Goal: Task Accomplishment & Management: Complete application form

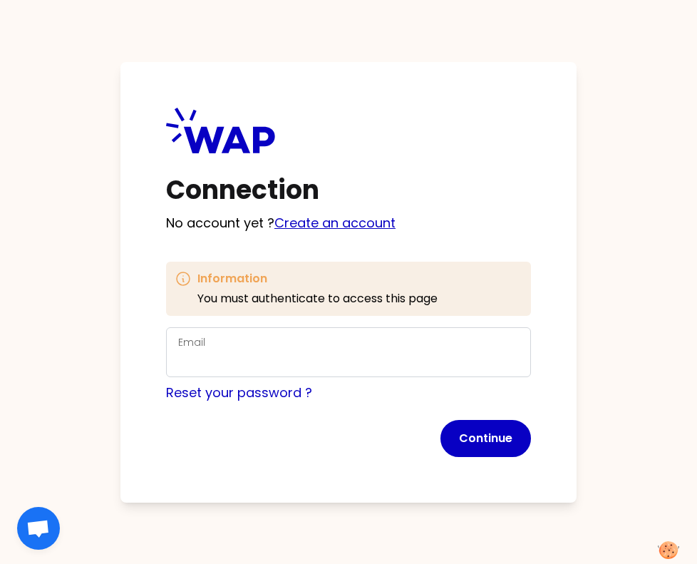
click at [316, 221] on link "Create an account" at bounding box center [334, 223] width 121 height 18
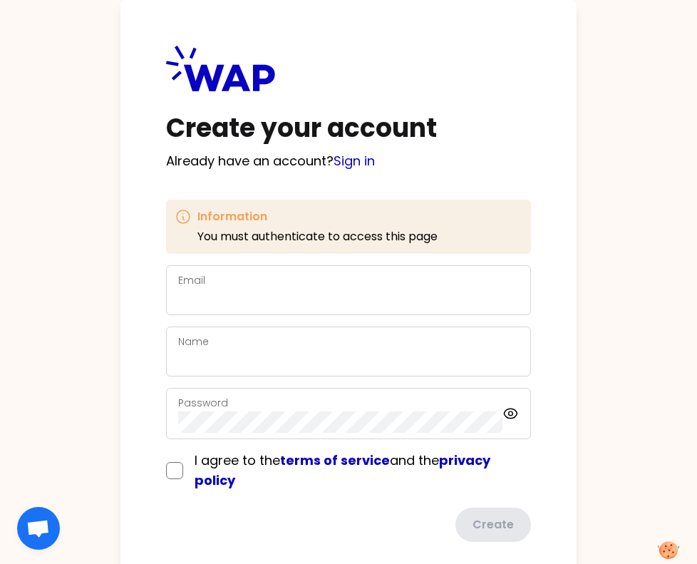
click at [237, 287] on div "Email" at bounding box center [348, 289] width 341 height 37
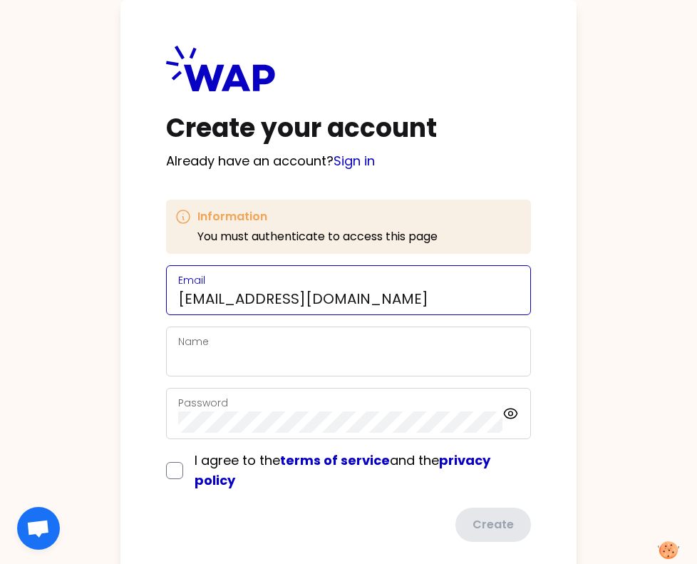
type input "mohidzainab27@gmail.com"
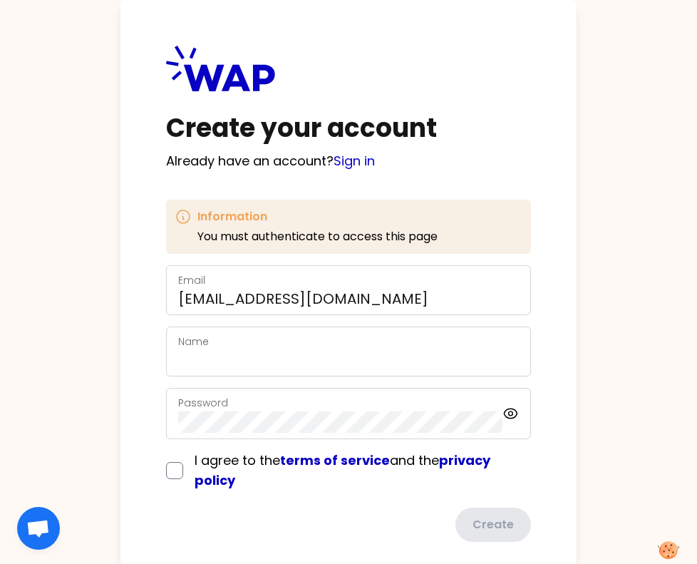
click at [200, 341] on label "Name" at bounding box center [193, 341] width 31 height 14
click at [200, 350] on input "Name" at bounding box center [348, 360] width 341 height 20
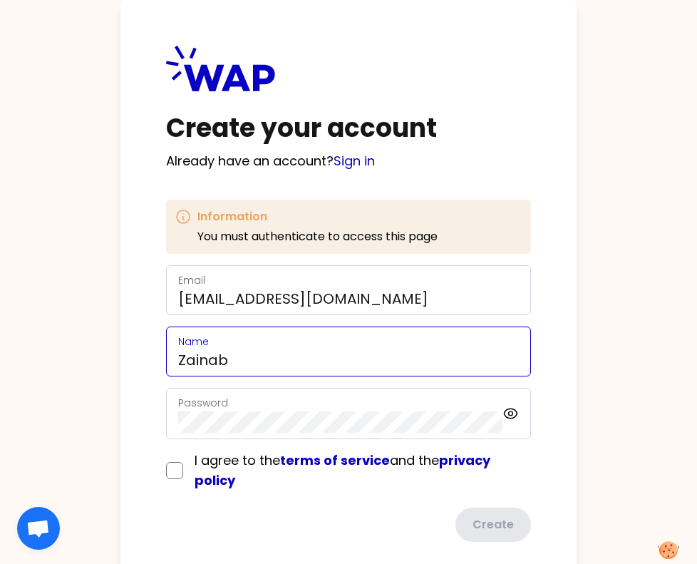
type input "Zainab"
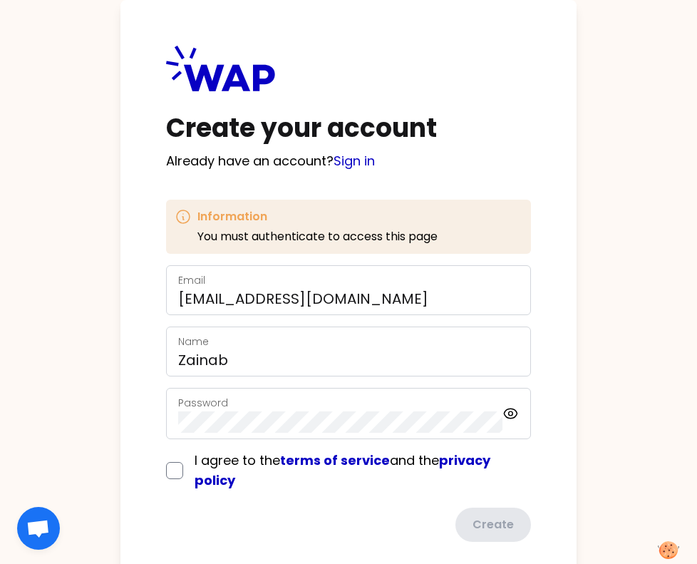
click at [196, 398] on label "Password" at bounding box center [203, 402] width 50 height 14
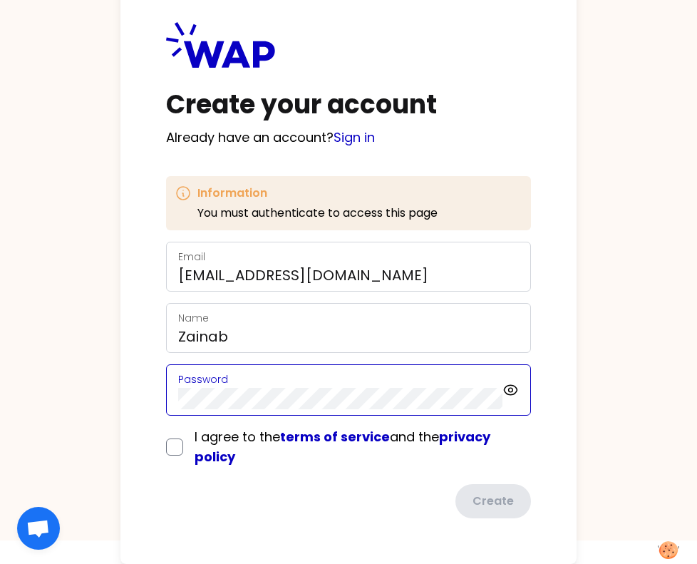
scroll to position [26, 0]
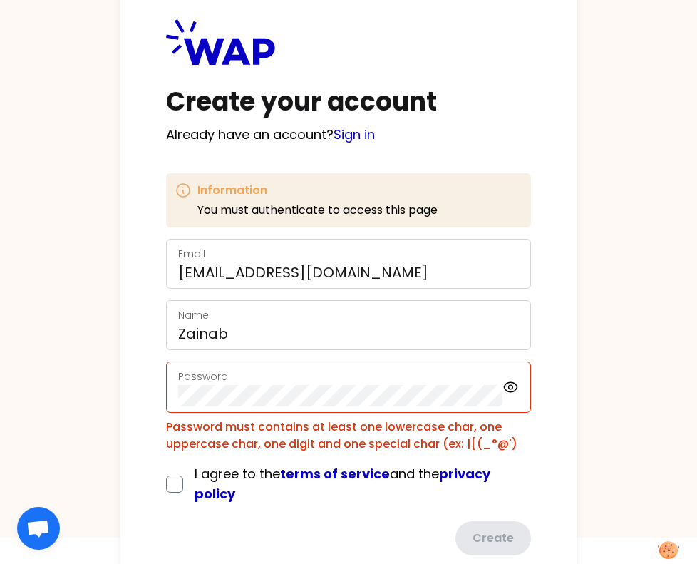
click at [167, 440] on form "Email mohidzainab27@gmail.com Name Zainab Password Password must contains at le…" at bounding box center [348, 397] width 365 height 316
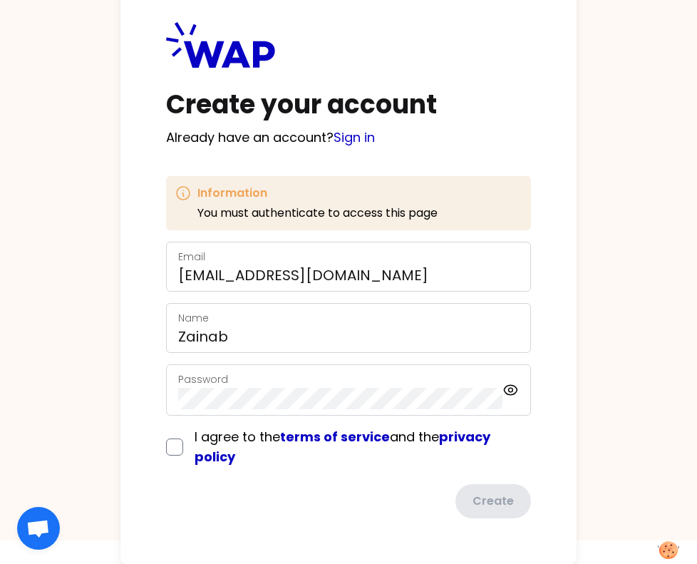
click at [171, 452] on input "checkbox" at bounding box center [174, 446] width 17 height 17
checkbox input "true"
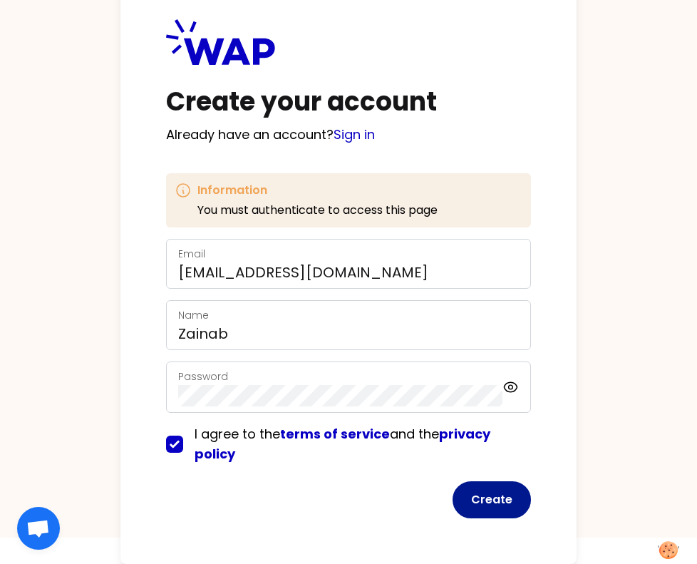
click at [499, 508] on button "Create" at bounding box center [491, 499] width 78 height 37
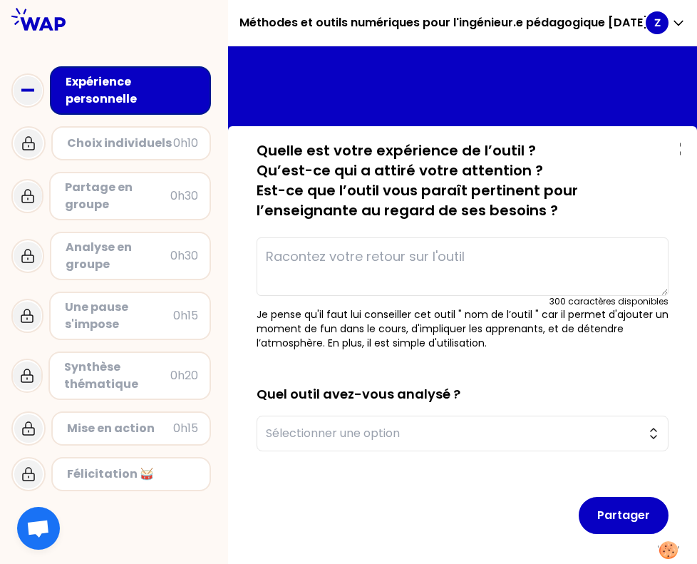
click at [665, 29] on div "Z" at bounding box center [657, 22] width 23 height 23
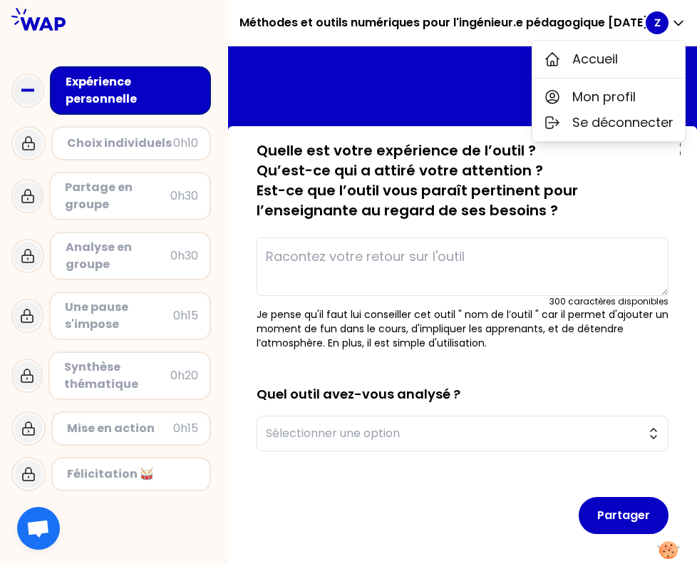
click at [665, 29] on div "Z" at bounding box center [657, 22] width 23 height 23
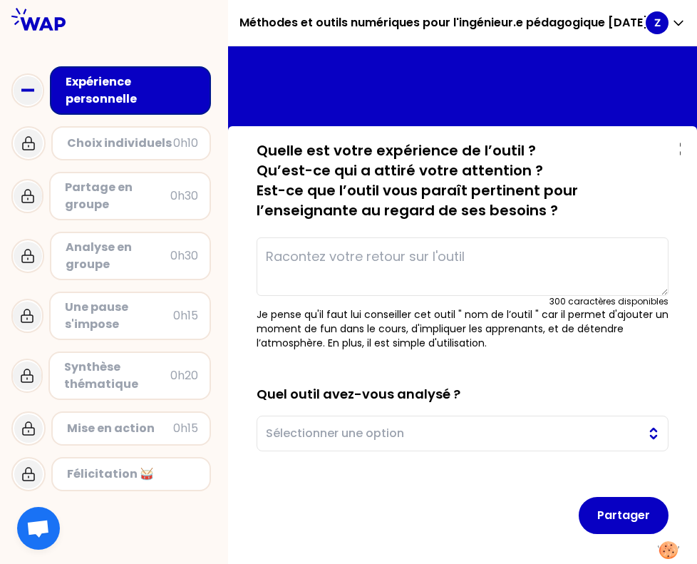
click at [385, 431] on span "Sélectionner une option" at bounding box center [452, 433] width 373 height 17
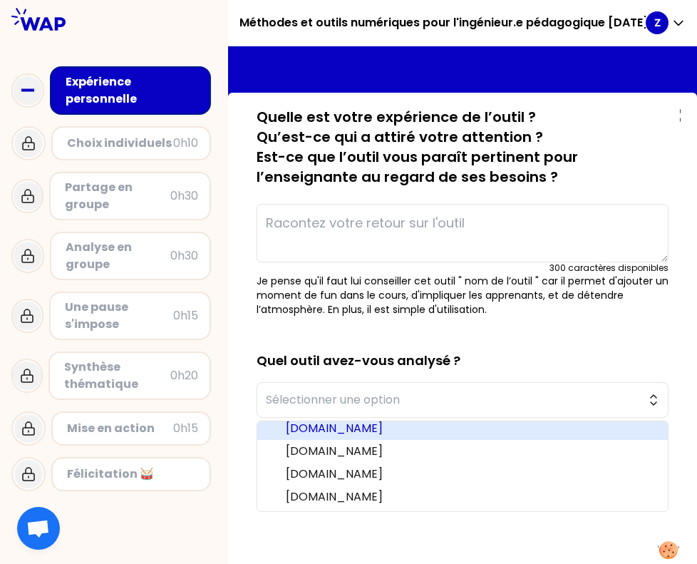
scroll to position [34, 0]
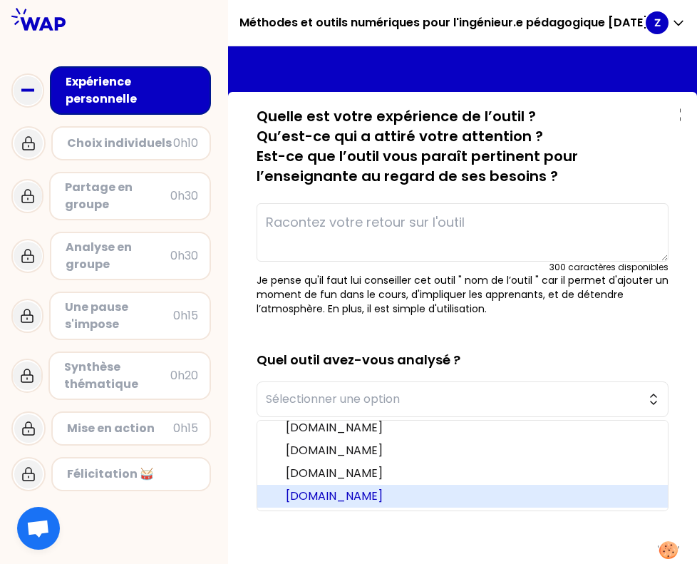
click at [364, 499] on span "jeopardylabs.com" at bounding box center [471, 495] width 371 height 17
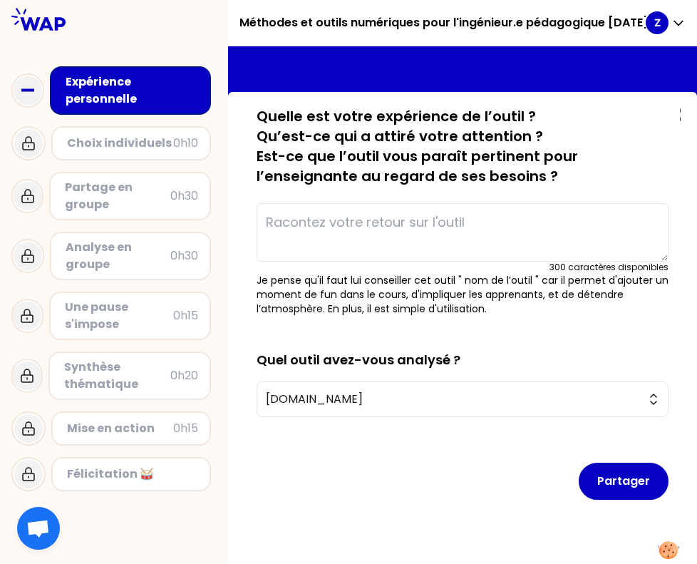
click at [365, 226] on textarea at bounding box center [463, 232] width 412 height 58
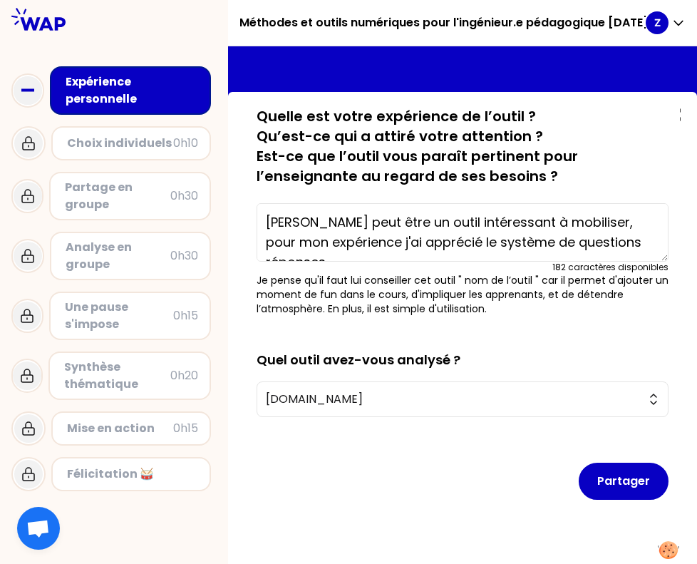
click at [639, 240] on textarea "Jepardy peut être un outil intéressant à mobiliser, pour mon expérience j'ai ap…" at bounding box center [463, 232] width 412 height 58
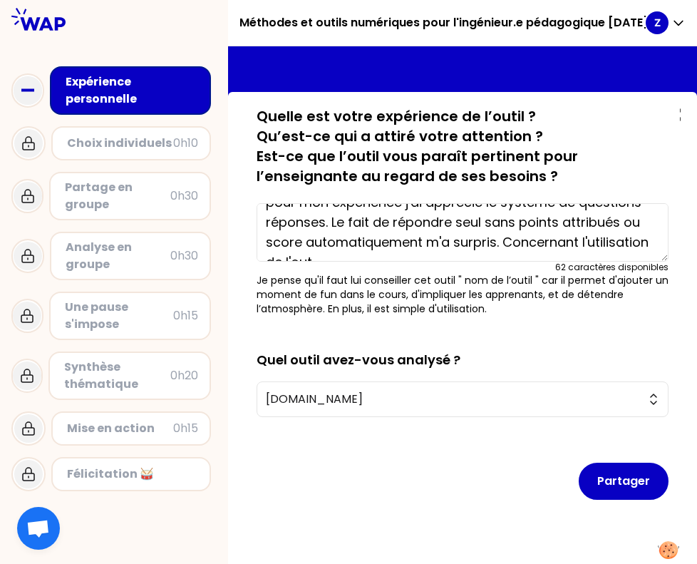
scroll to position [50, 0]
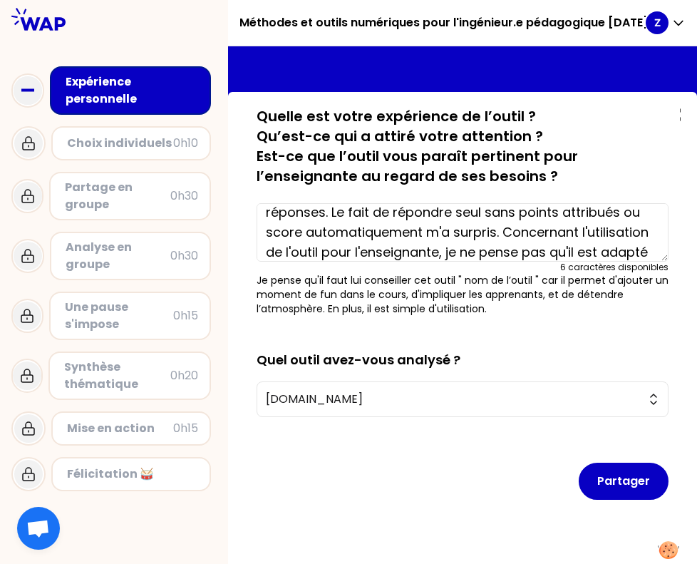
drag, startPoint x: 542, startPoint y: 237, endPoint x: 464, endPoint y: 228, distance: 78.2
click at [464, 228] on textarea "Jepardy peut être un outil intéressant à mobiliser, pour mon expérience j'ai ap…" at bounding box center [463, 232] width 412 height 58
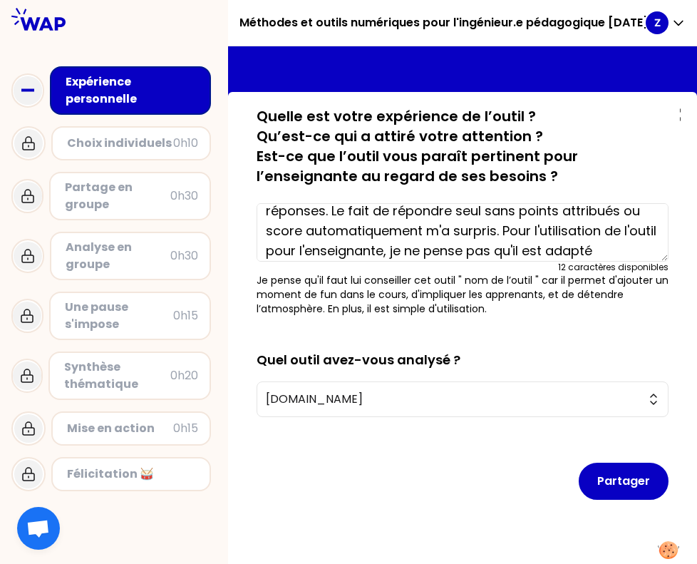
drag, startPoint x: 599, startPoint y: 211, endPoint x: 558, endPoint y: 211, distance: 41.3
click at [558, 211] on textarea "Jepardy peut être un outil intéressant à mobiliser, pour mon expérience j'ai ap…" at bounding box center [463, 232] width 412 height 58
click at [539, 211] on textarea "Jepardy peut être un outil intéressant à mobiliser, pour mon expérience j'ai ap…" at bounding box center [463, 232] width 412 height 58
drag, startPoint x: 539, startPoint y: 211, endPoint x: 599, endPoint y: 216, distance: 59.3
click at [599, 216] on textarea "Jepardy peut être un outil intéressant à mobiliser, pour mon expérience j'ai ap…" at bounding box center [463, 232] width 412 height 58
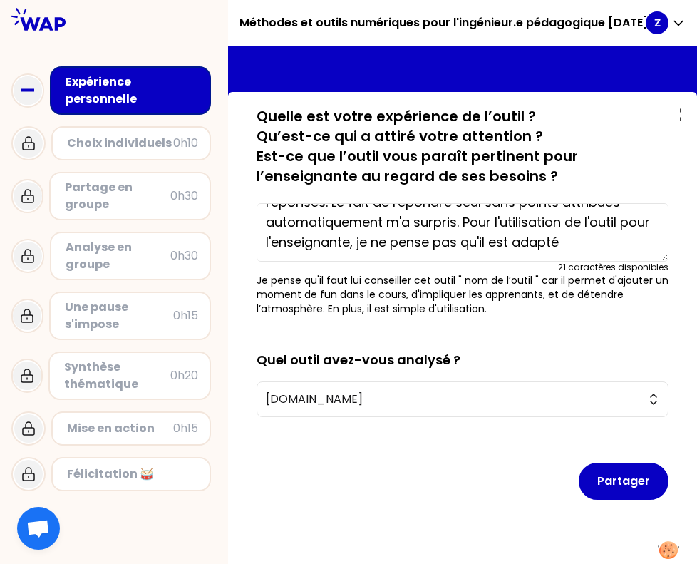
scroll to position [60, 0]
click at [440, 242] on textarea "Jepardy peut être un outil intéressant à mobiliser, pour mon expérience j'ai ap…" at bounding box center [463, 232] width 412 height 58
click at [378, 244] on textarea "Jepardy peut être un outil intéressant à mobiliser, pour mon expérience j'ai ap…" at bounding box center [463, 232] width 412 height 58
click at [453, 237] on textarea "Jepardy peut être un outil intéressant à mobiliser, pour mon expérience j'ai ap…" at bounding box center [463, 232] width 412 height 58
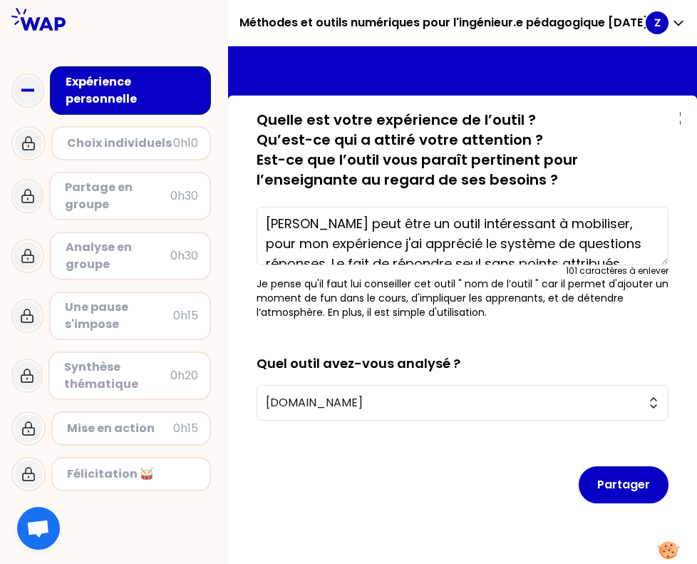
scroll to position [3, 0]
drag, startPoint x: 378, startPoint y: 225, endPoint x: 247, endPoint y: 223, distance: 130.4
click at [247, 223] on div "sauvegardé Quelle est votre expérience de l’outil ? Qu’est-ce qui a attiré votr…" at bounding box center [462, 335] width 435 height 450
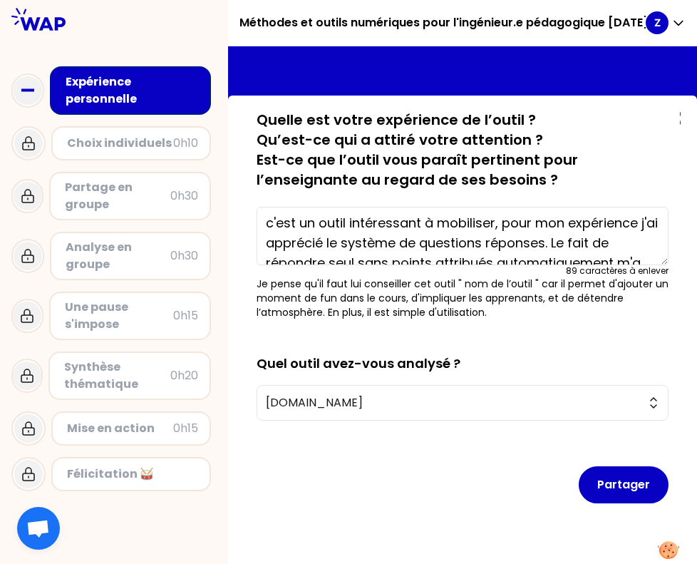
click at [271, 219] on textarea "c'est un outil intéressant à mobiliser, pour mon expérience j'ai apprécié le sy…" at bounding box center [463, 236] width 412 height 58
drag, startPoint x: 642, startPoint y: 223, endPoint x: 499, endPoint y: 214, distance: 143.5
click at [499, 214] on textarea "C'est un outil intéressant à mobiliser, pour mon expérience j'ai apprécié le sy…" at bounding box center [463, 236] width 412 height 58
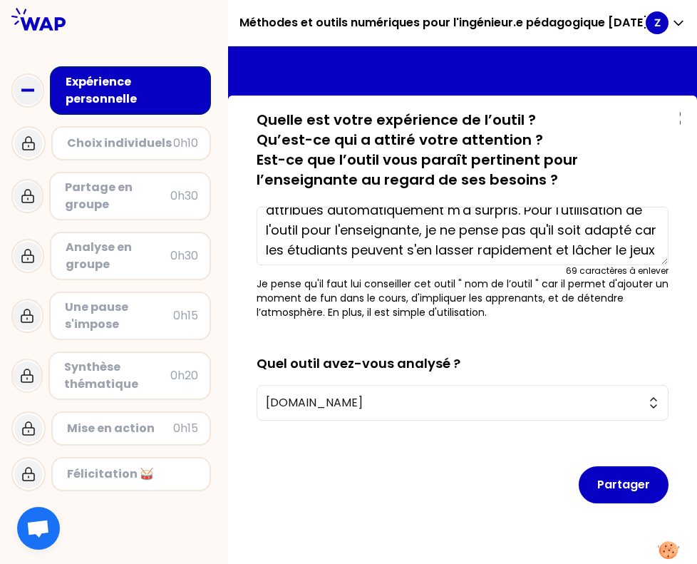
scroll to position [58, 0]
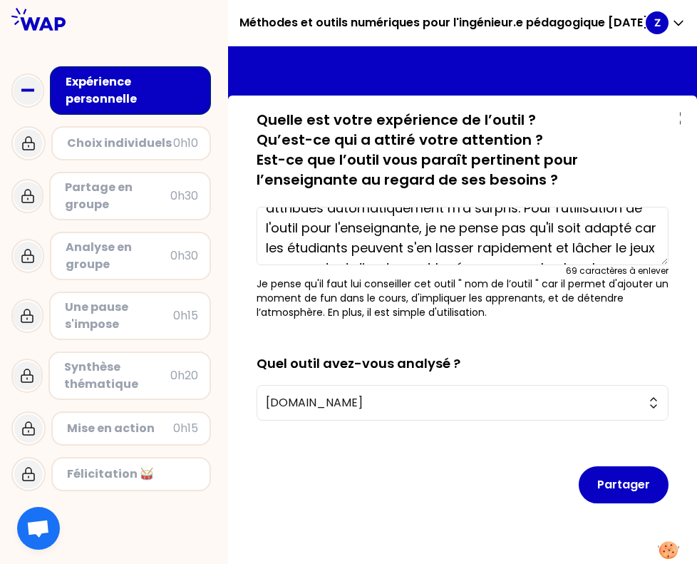
drag, startPoint x: 419, startPoint y: 227, endPoint x: 299, endPoint y: 223, distance: 119.8
click at [299, 223] on textarea "C'est un outil intéressant à mobiliser, j'ai apprécié le système de questions r…" at bounding box center [463, 236] width 412 height 58
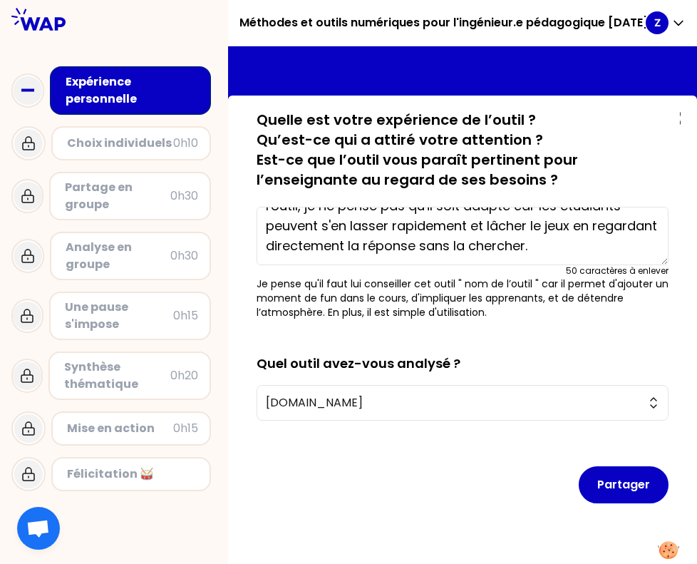
scroll to position [80, 0]
drag, startPoint x: 569, startPoint y: 227, endPoint x: 532, endPoint y: 226, distance: 37.1
click at [532, 226] on textarea "C'est un outil intéressant à mobiliser, j'ai apprécié le système de questions r…" at bounding box center [463, 236] width 412 height 58
drag, startPoint x: 532, startPoint y: 226, endPoint x: 553, endPoint y: 242, distance: 26.9
click at [553, 242] on textarea "C'est un outil intéressant à mobiliser, j'ai apprécié le système de questions r…" at bounding box center [463, 236] width 412 height 58
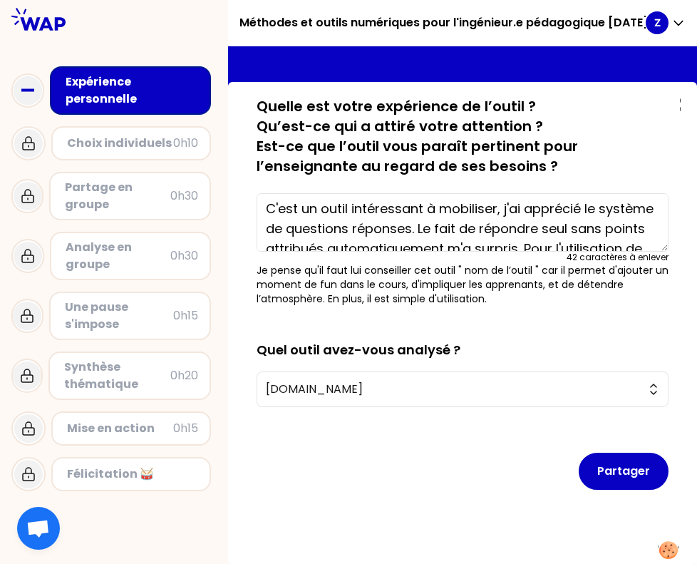
scroll to position [0, 0]
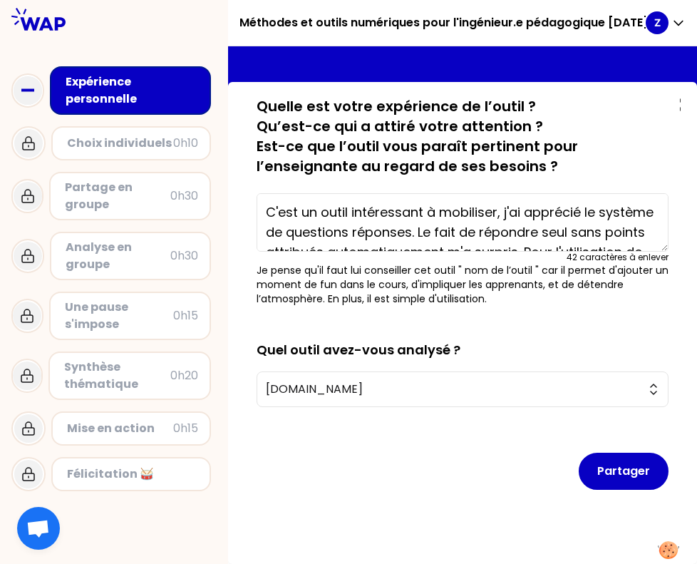
drag, startPoint x: 507, startPoint y: 216, endPoint x: 249, endPoint y: 210, distance: 258.0
click at [249, 210] on div "sauvegardé Quelle est votre expérience de l’outil ? Qu’est-ce qui a attiré votr…" at bounding box center [462, 321] width 435 height 450
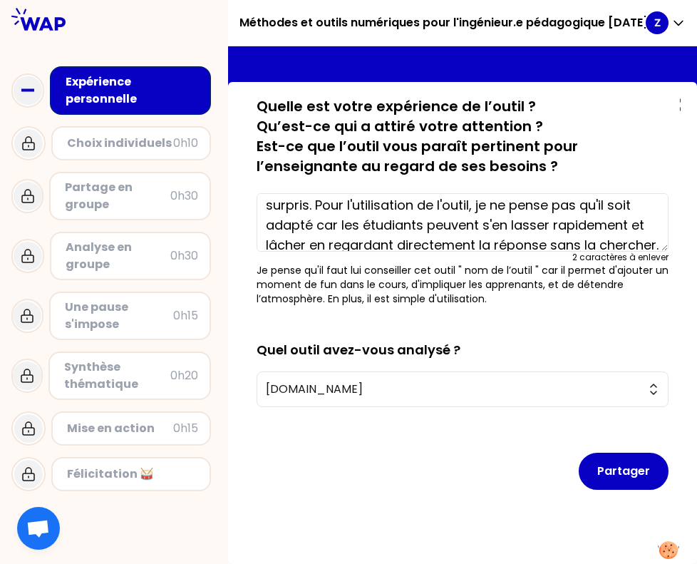
scroll to position [46, 0]
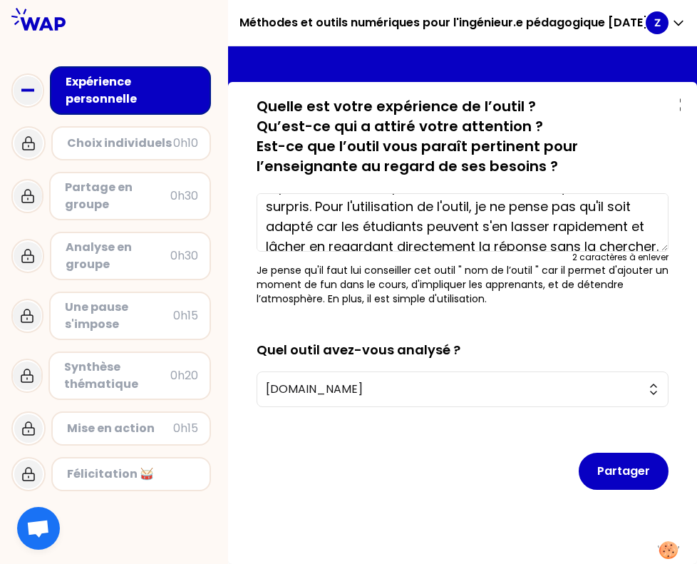
drag, startPoint x: 481, startPoint y: 205, endPoint x: 315, endPoint y: 204, distance: 166.0
click at [315, 204] on textarea "J'ai apprécié le système de questions réponses. Le fait de répondre seul sans p…" at bounding box center [463, 222] width 412 height 58
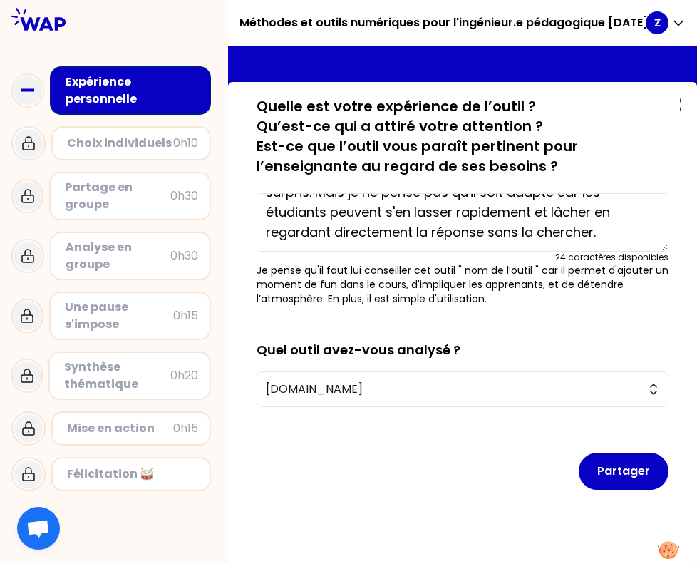
scroll to position [60, 0]
click at [614, 236] on textarea "J'ai apprécié le système de questions réponses. Le fait de répondre seul sans p…" at bounding box center [463, 222] width 412 height 58
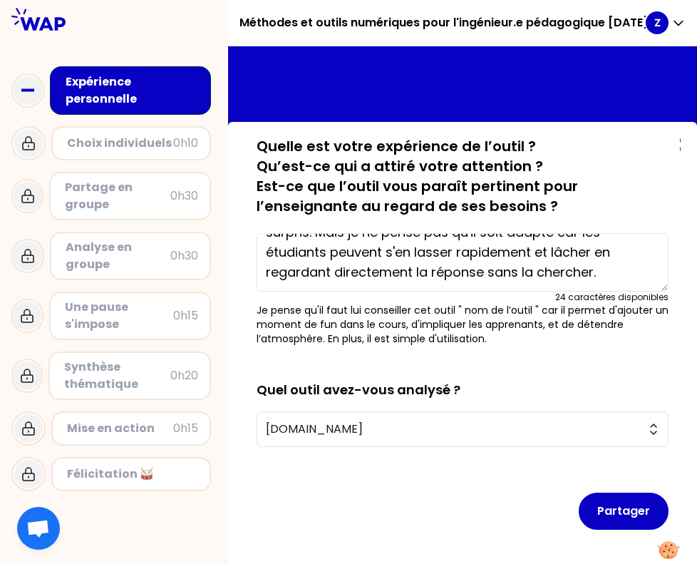
click at [592, 276] on textarea "J'ai apprécié le système de questions réponses. Le fait de répondre seul sans p…" at bounding box center [463, 262] width 412 height 58
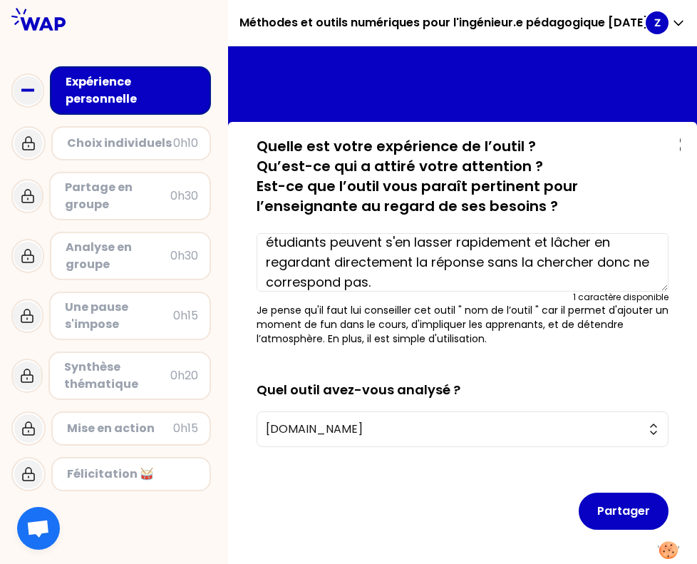
click at [614, 264] on textarea "J'ai apprécié le système de questions réponses. Le fait de répondre seul sans p…" at bounding box center [463, 262] width 412 height 58
click at [366, 284] on textarea "J'ai apprécié le système de questions réponses. Le fait de répondre seul sans p…" at bounding box center [463, 262] width 412 height 58
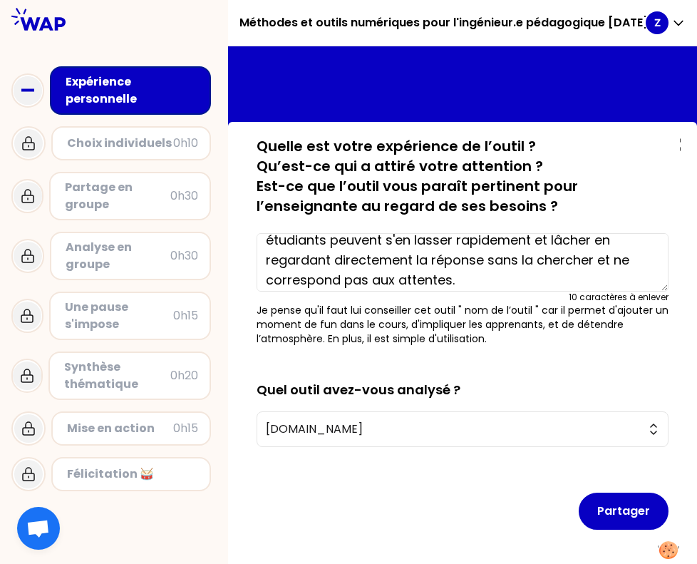
scroll to position [73, 0]
drag, startPoint x: 594, startPoint y: 261, endPoint x: 489, endPoint y: 264, distance: 104.8
click at [489, 264] on textarea "J'ai apprécié le système de questions réponses. Le fait de répondre seul sans p…" at bounding box center [463, 262] width 412 height 58
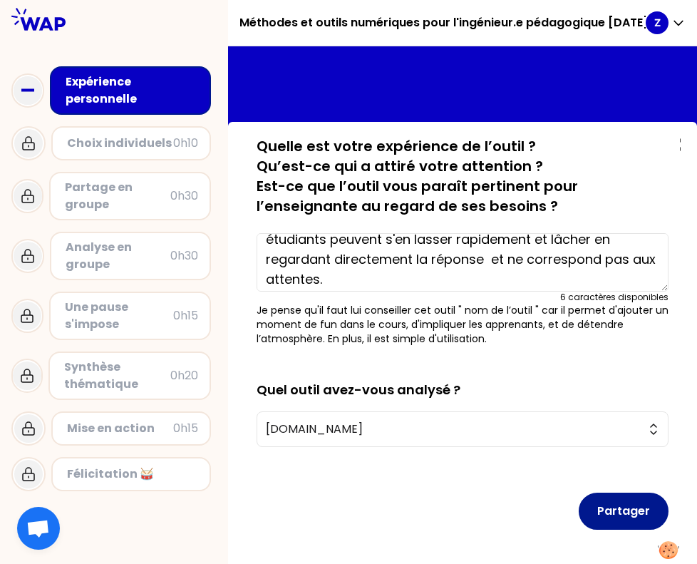
type textarea "J'ai apprécié le système de questions réponses. Le fait de répondre seul sans p…"
click at [601, 501] on button "Partager" at bounding box center [624, 510] width 90 height 37
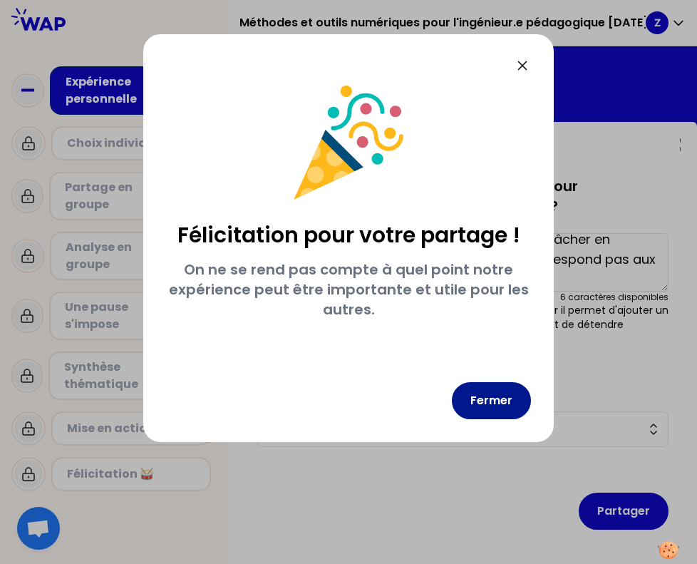
click at [503, 404] on button "Fermer" at bounding box center [491, 400] width 79 height 37
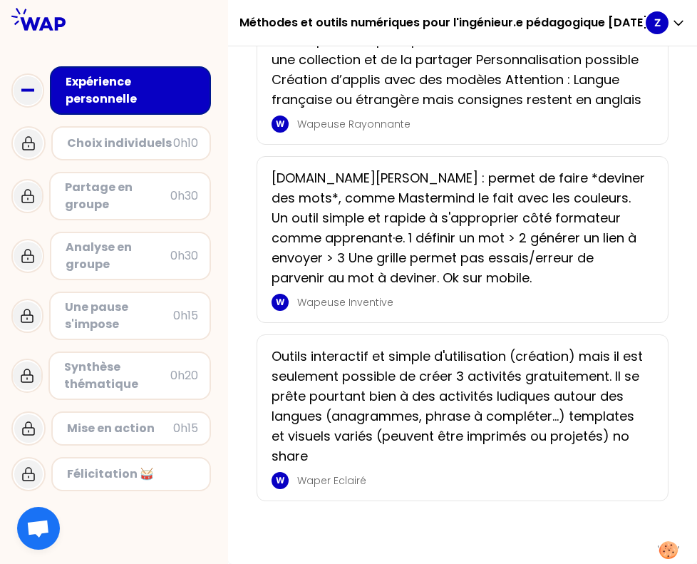
scroll to position [1234, 0]
click at [311, 455] on p "Outils interactif et simple d'utilisation (création) mais il est seulement poss…" at bounding box center [457, 406] width 373 height 120
click at [299, 403] on p "Outils interactif et simple d'utilisation (création) mais il est seulement poss…" at bounding box center [457, 406] width 373 height 120
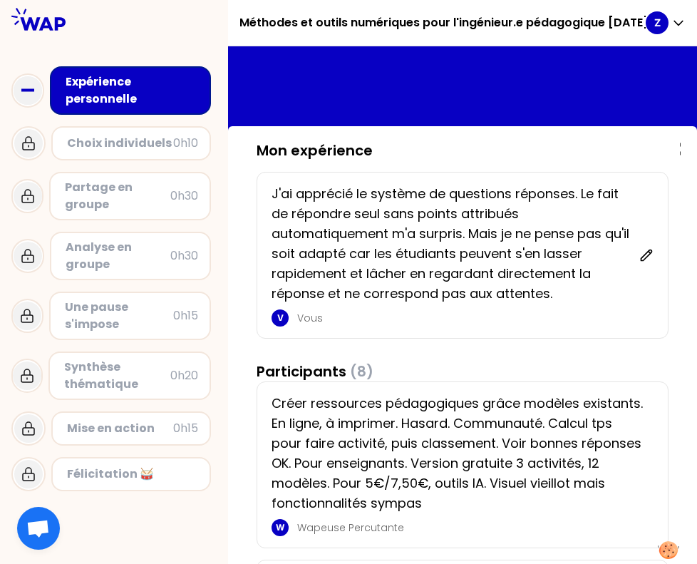
scroll to position [0, 0]
click at [658, 17] on p "Z" at bounding box center [657, 23] width 6 height 14
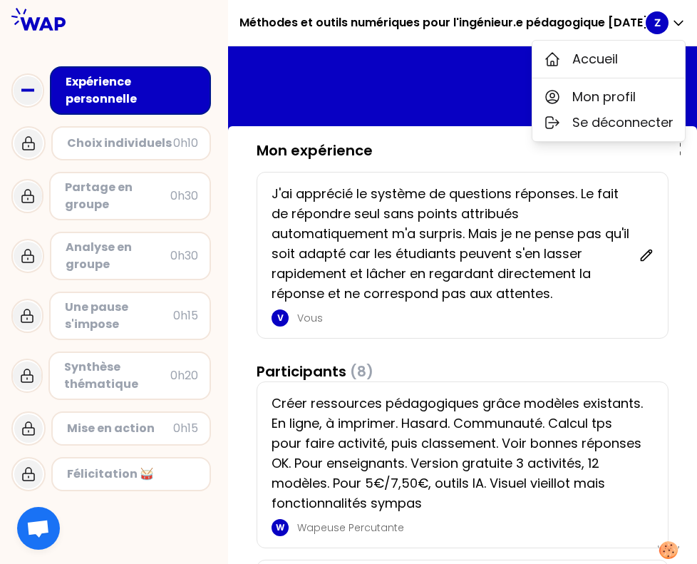
click at [657, 17] on p "Z" at bounding box center [657, 23] width 6 height 14
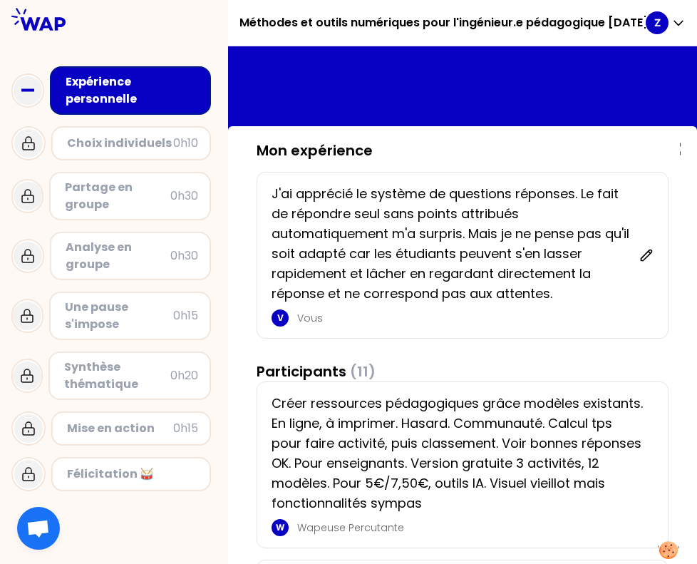
click at [174, 148] on div "0h10" at bounding box center [185, 143] width 25 height 17
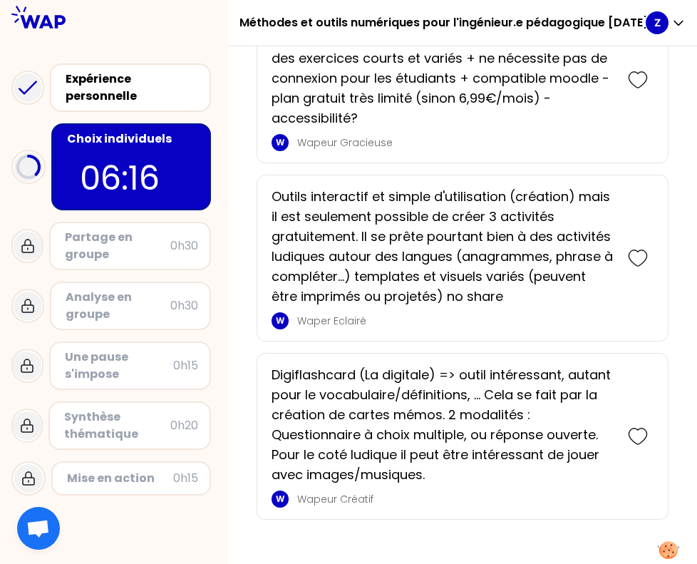
scroll to position [1744, 0]
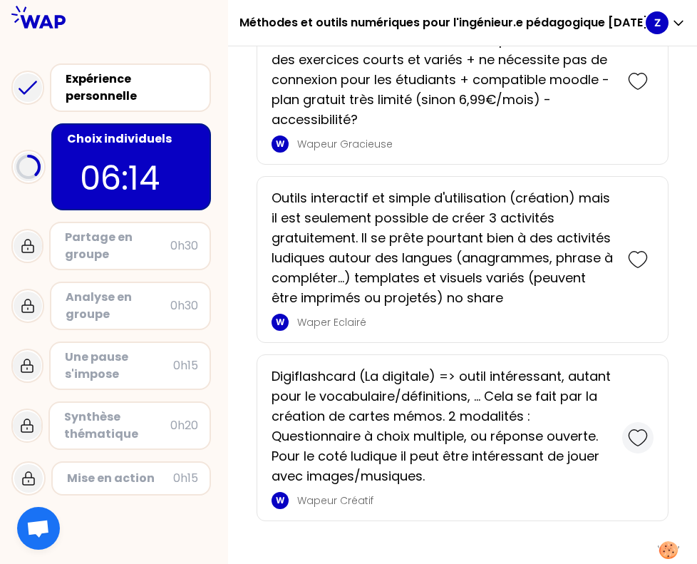
click at [637, 428] on icon at bounding box center [638, 438] width 20 height 20
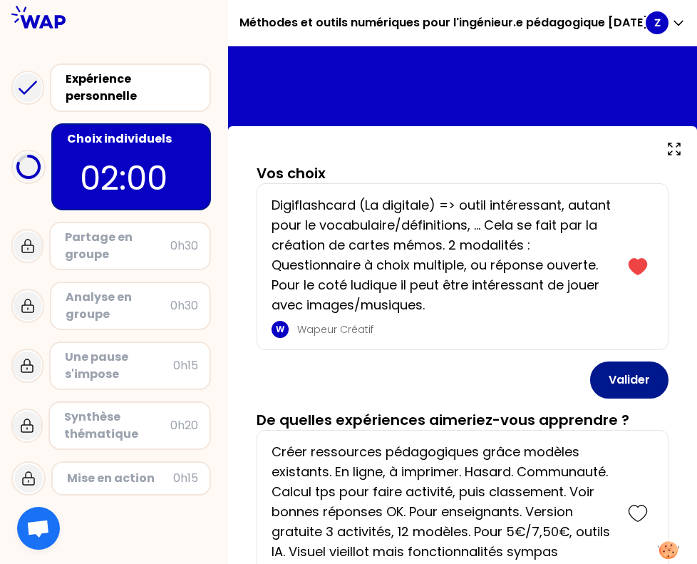
scroll to position [0, 0]
click at [623, 387] on button "Valider" at bounding box center [629, 379] width 78 height 37
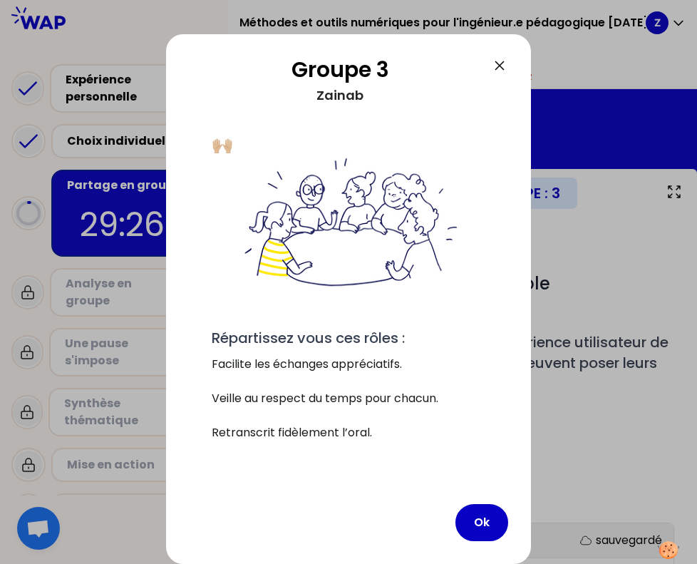
scroll to position [45, 0]
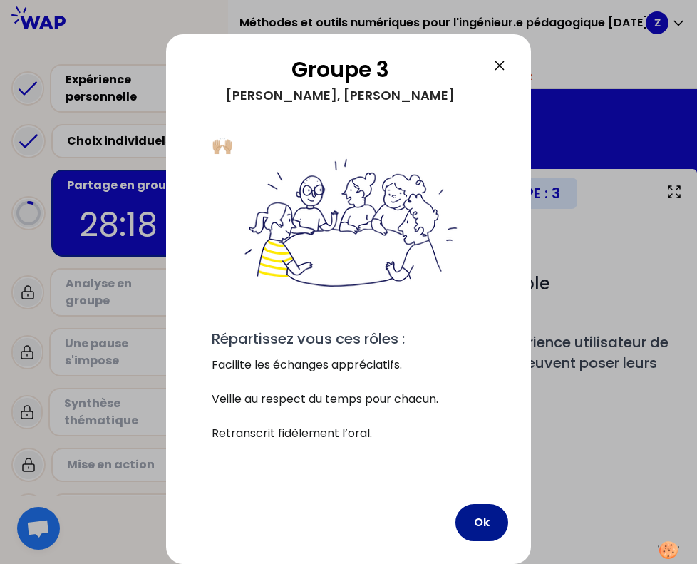
click at [476, 507] on button "Ok" at bounding box center [481, 522] width 53 height 37
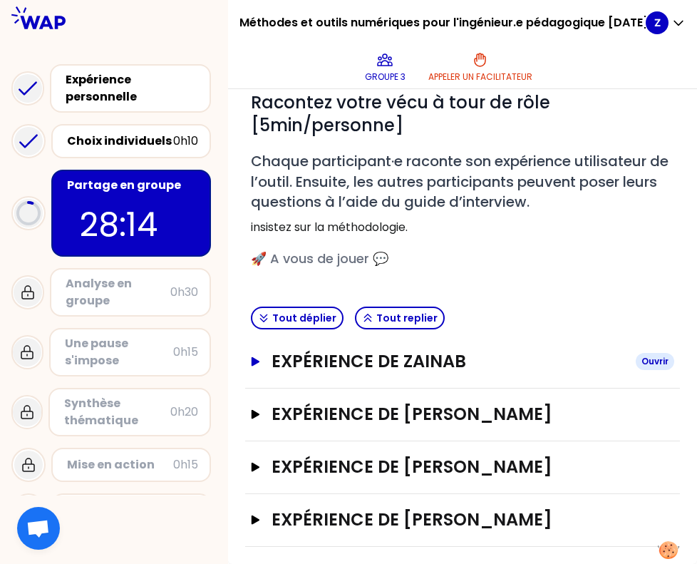
scroll to position [180, 0]
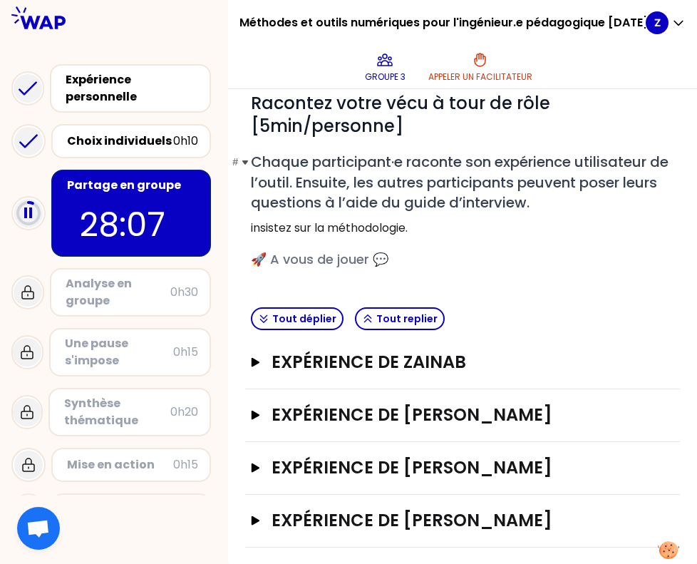
click at [628, 210] on h2 "# Chaque participant·e raconte son expérience utilisateur de l’outil. Ensuite, …" at bounding box center [462, 182] width 423 height 61
click at [251, 355] on div "Expérience de Zainab Ouvrir" at bounding box center [462, 362] width 435 height 53
click at [257, 359] on icon "button" at bounding box center [255, 361] width 11 height 9
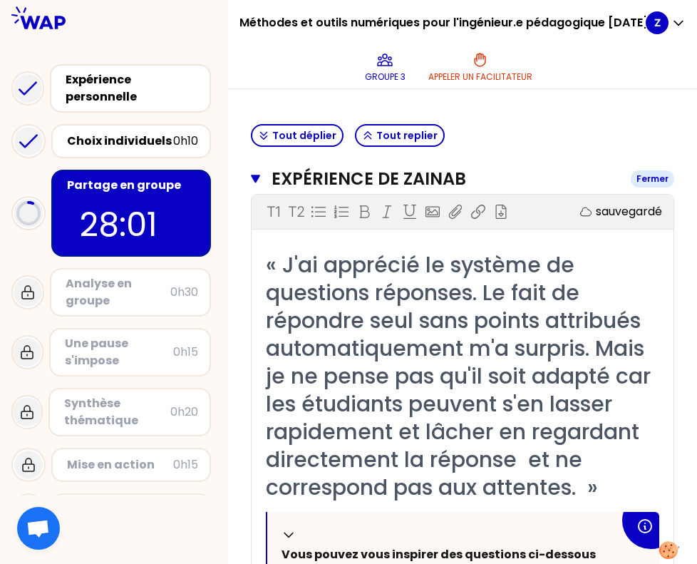
scroll to position [371, 0]
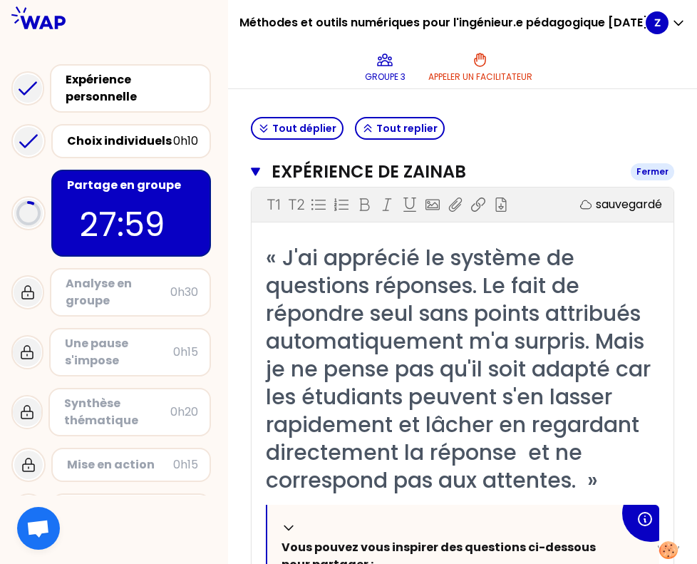
click at [256, 169] on icon "button" at bounding box center [255, 171] width 9 height 8
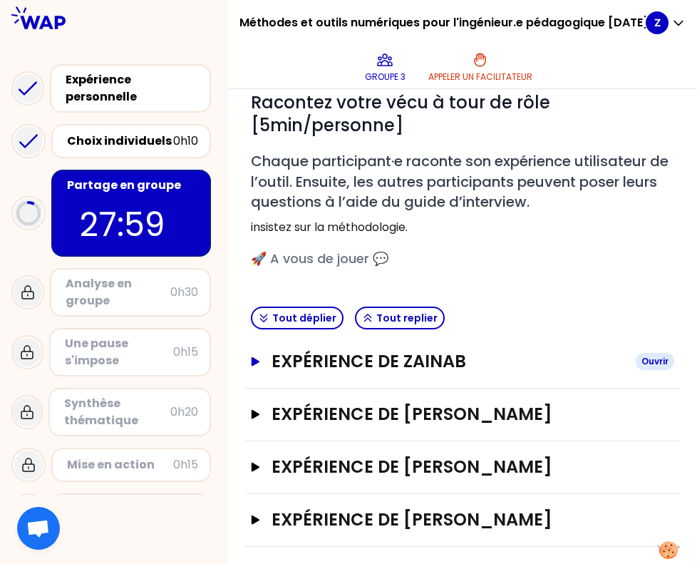
scroll to position [180, 0]
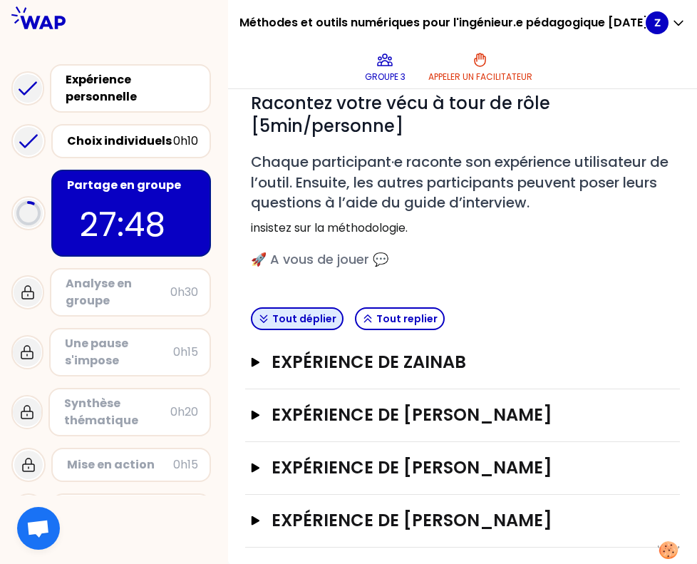
click at [284, 320] on button "Tout déplier" at bounding box center [297, 318] width 93 height 23
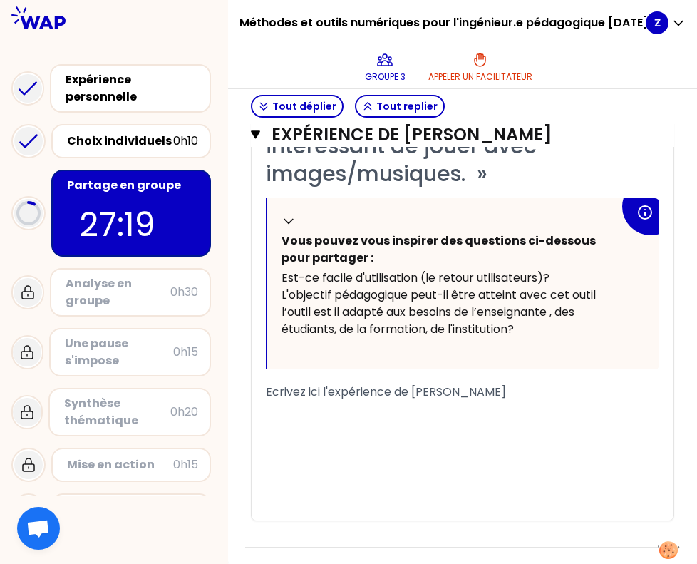
scroll to position [0, 0]
click at [361, 403] on div "﻿" at bounding box center [462, 408] width 393 height 17
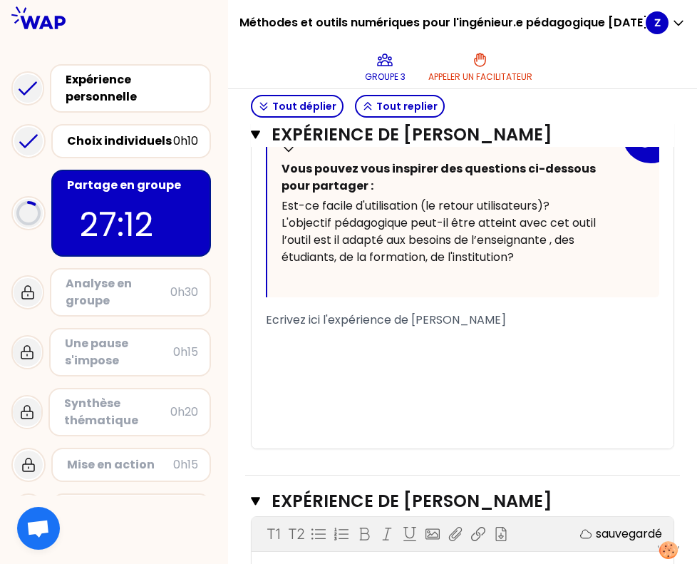
scroll to position [1451, 0]
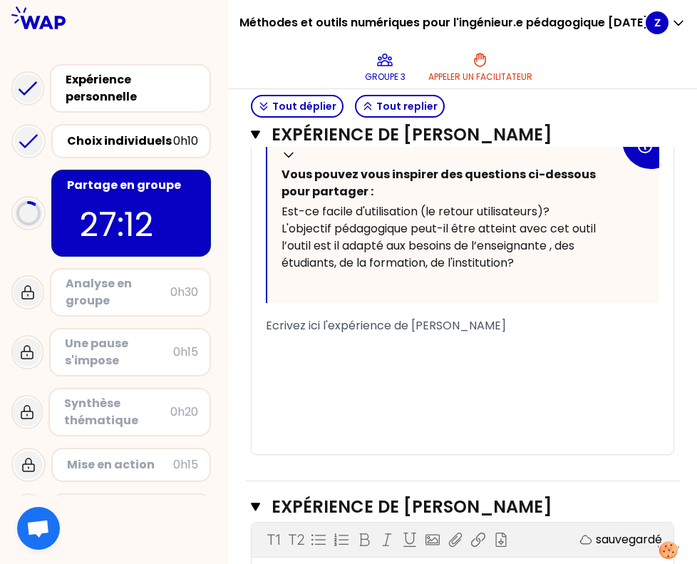
click at [356, 358] on div "﻿" at bounding box center [462, 359] width 393 height 17
click at [268, 360] on span "fLIPPITY : Tout en anglais" at bounding box center [333, 359] width 135 height 16
click at [431, 356] on div "FLIPPITY : Tout en anglais" at bounding box center [462, 359] width 393 height 17
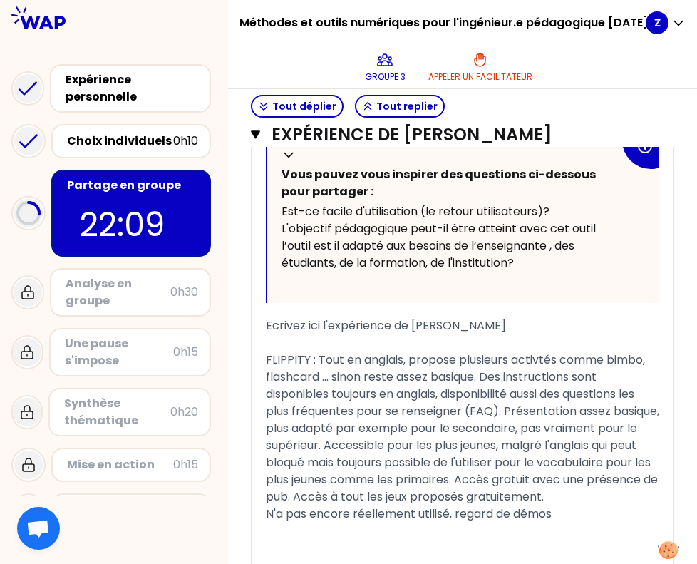
click at [468, 522] on span "N'a pas encore réellement utilisé, regard de démos" at bounding box center [409, 513] width 286 height 16
click at [591, 522] on div "N'a pas encore réellement utilisé, découverte de démos" at bounding box center [462, 513] width 393 height 17
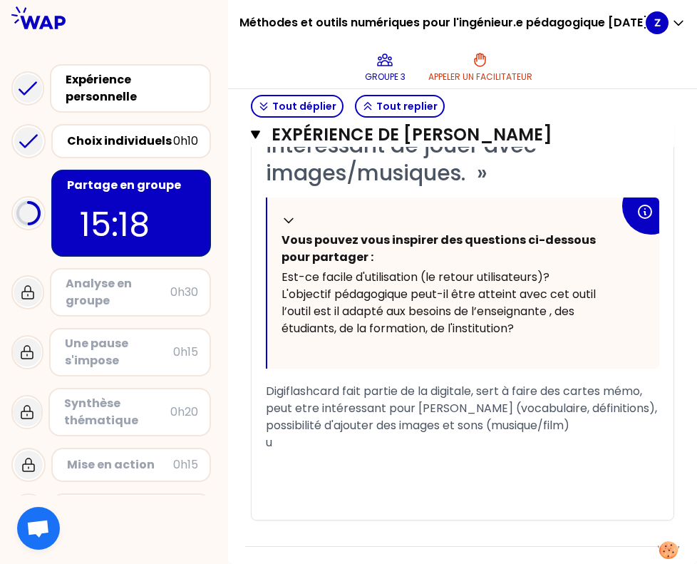
scroll to position [0, 0]
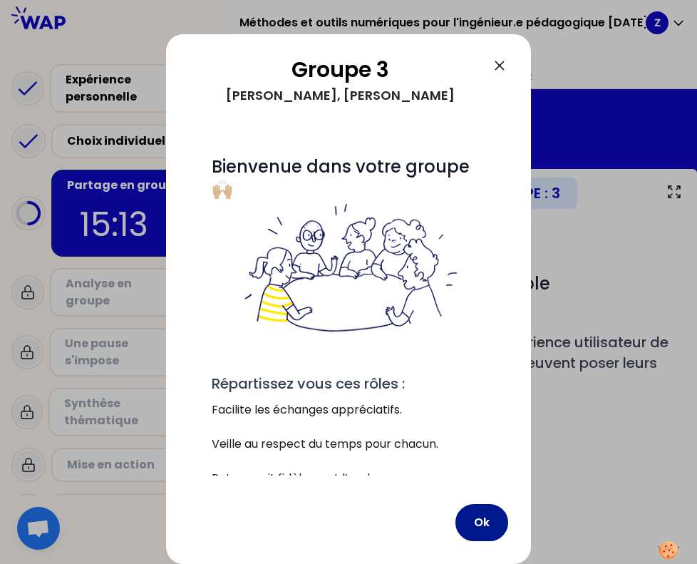
click at [483, 513] on button "Ok" at bounding box center [481, 522] width 53 height 37
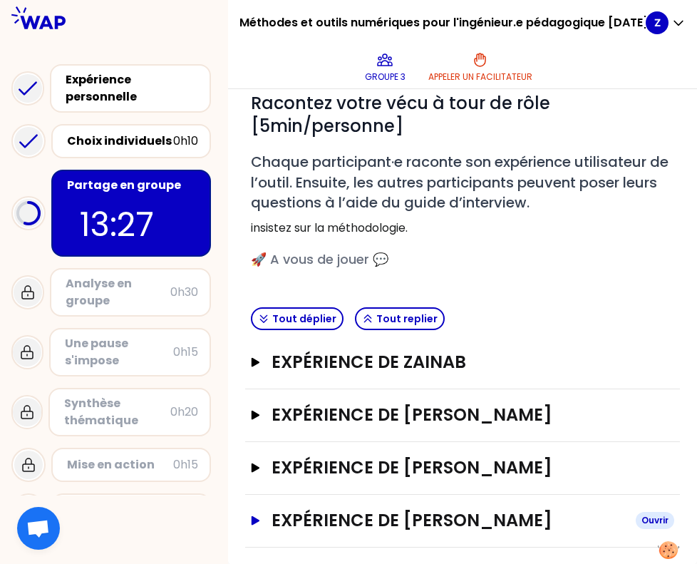
click at [418, 522] on h3 "Expérience de [PERSON_NAME]" at bounding box center [447, 520] width 353 height 23
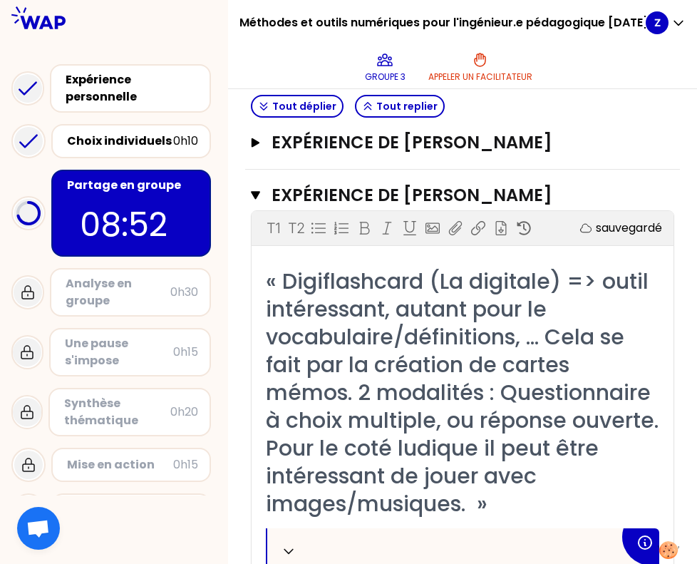
scroll to position [503, 0]
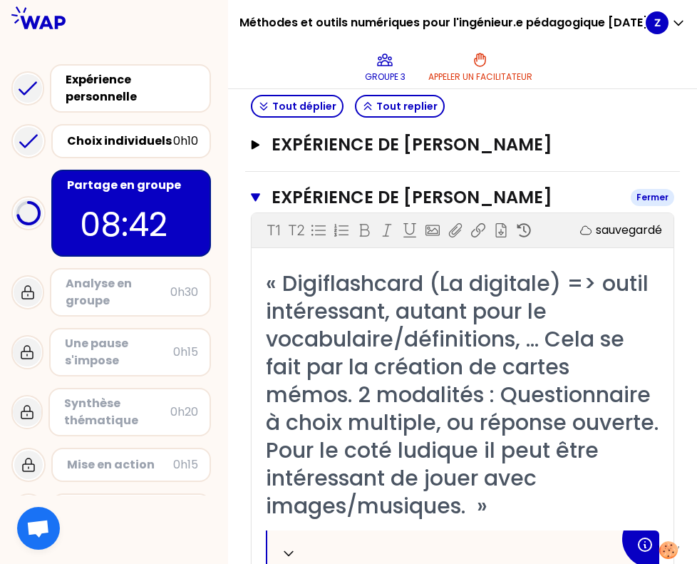
click at [380, 186] on h3 "Expérience de [PERSON_NAME]" at bounding box center [445, 197] width 348 height 23
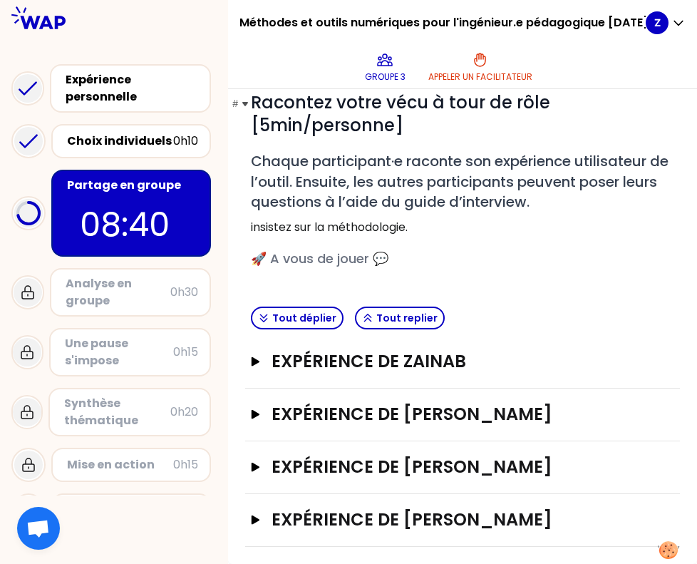
scroll to position [180, 0]
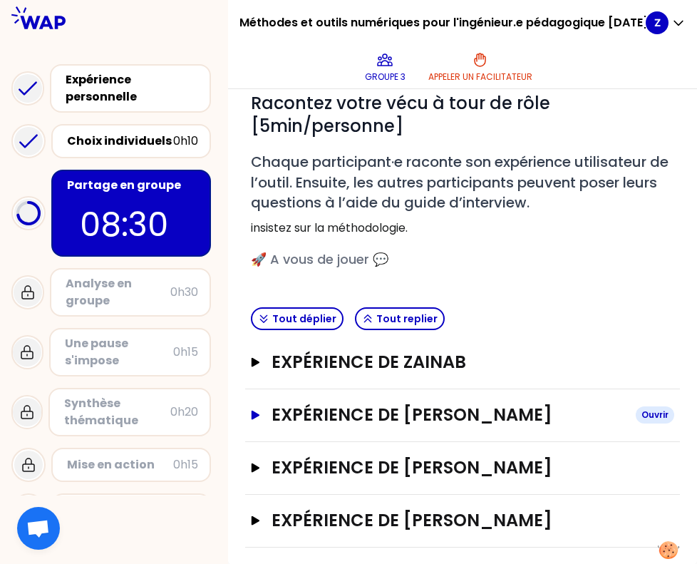
click at [384, 420] on h3 "Expérience de Célia Feneux" at bounding box center [447, 414] width 353 height 23
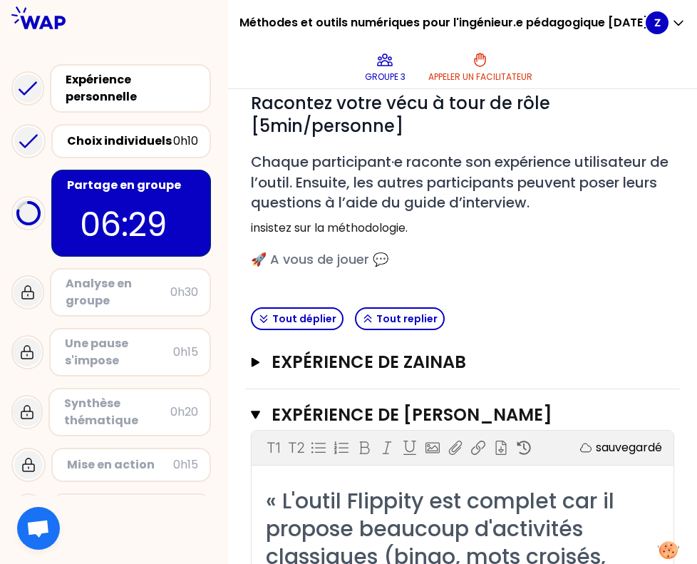
drag, startPoint x: 384, startPoint y: 420, endPoint x: 118, endPoint y: 452, distance: 268.5
click at [319, 316] on button "Tout déplier" at bounding box center [297, 318] width 93 height 23
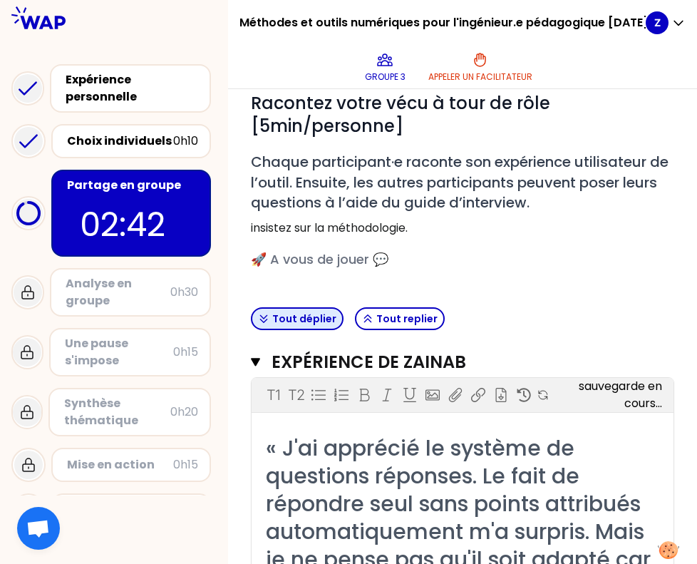
click at [319, 316] on button "Tout déplier" at bounding box center [297, 318] width 93 height 23
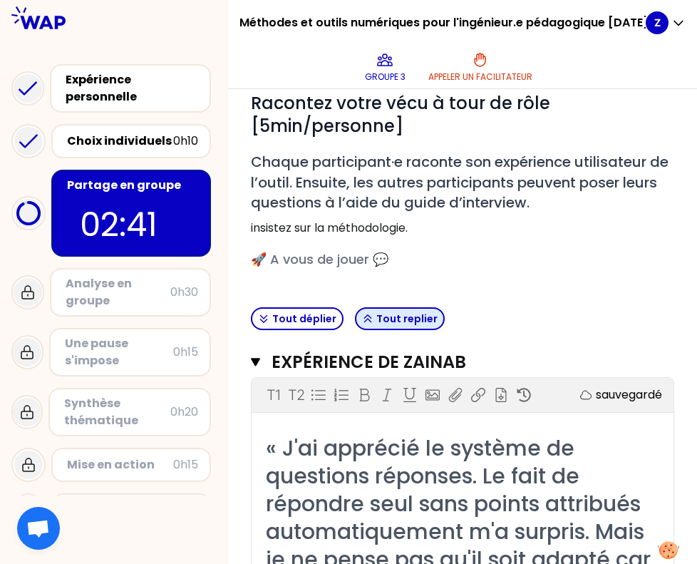
click at [368, 316] on icon "button" at bounding box center [367, 318] width 11 height 11
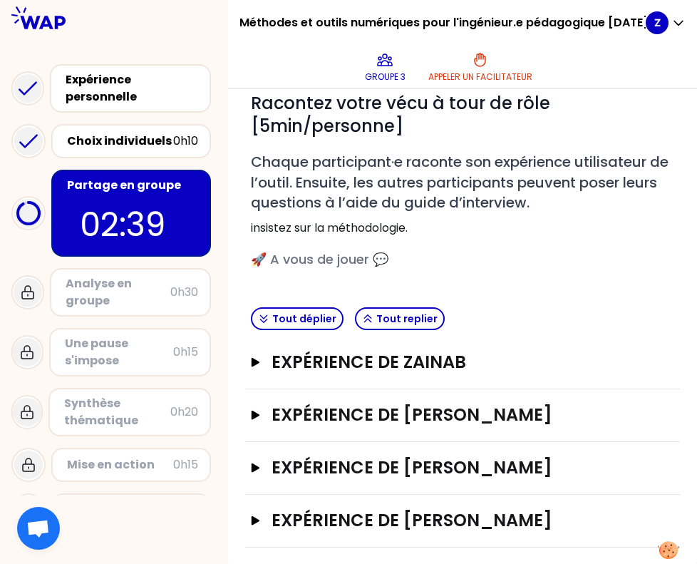
scroll to position [0, 0]
click at [320, 321] on button "Tout déplier" at bounding box center [297, 318] width 93 height 23
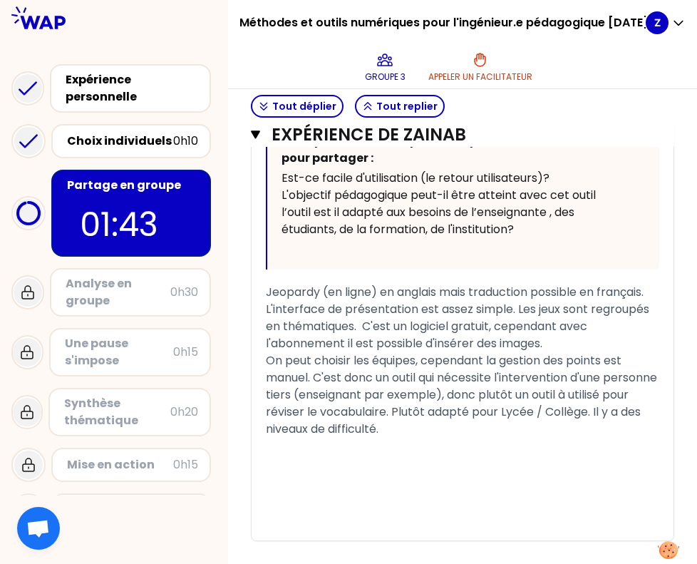
scroll to position [778, 0]
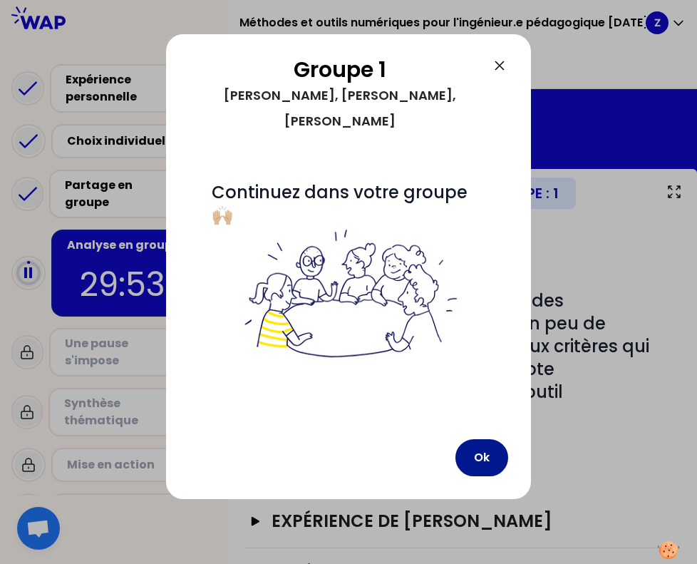
click at [489, 439] on button "Ok" at bounding box center [481, 457] width 53 height 37
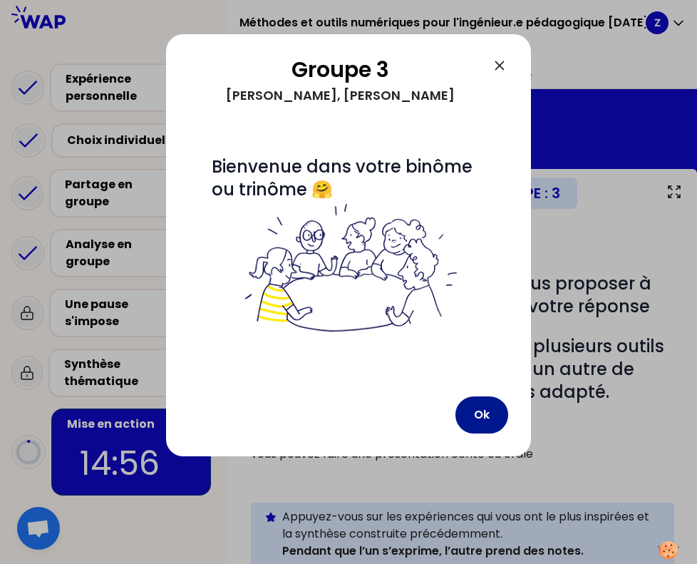
click at [478, 414] on button "Ok" at bounding box center [481, 414] width 53 height 37
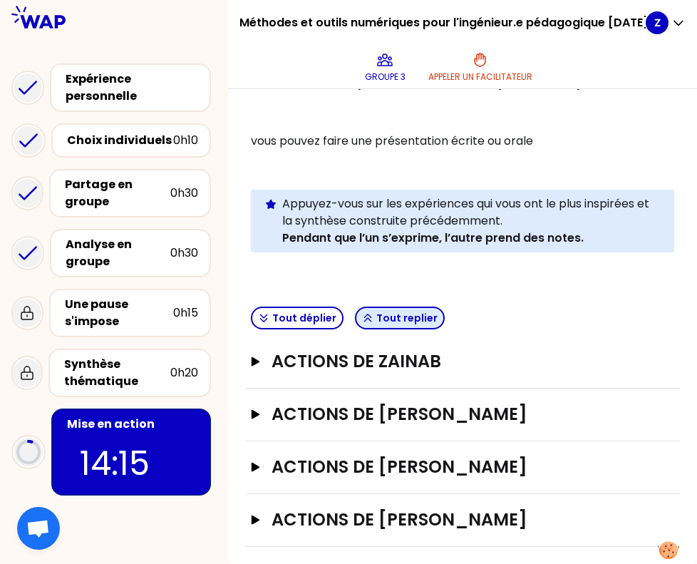
scroll to position [312, 0]
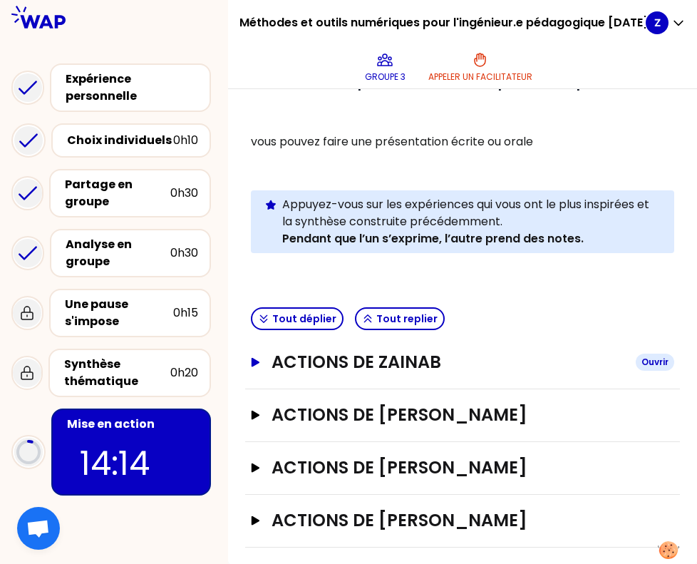
click at [395, 363] on h3 "Actions de Zainab" at bounding box center [447, 362] width 353 height 23
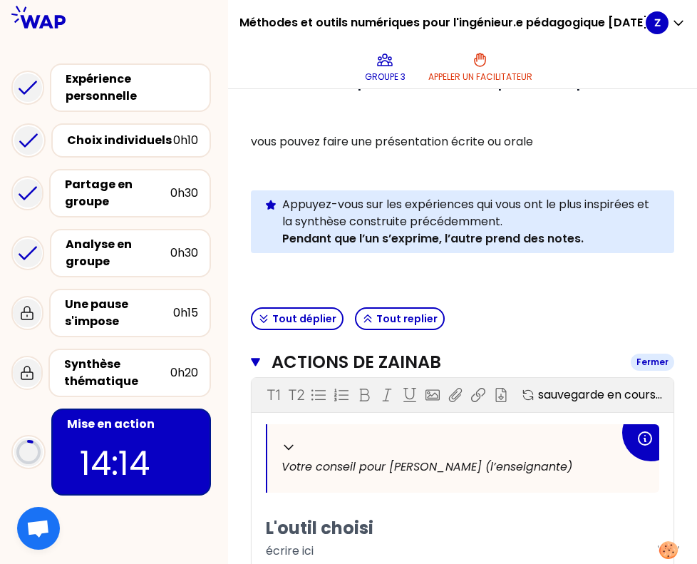
click at [395, 363] on h3 "Actions de Zainab" at bounding box center [445, 362] width 348 height 23
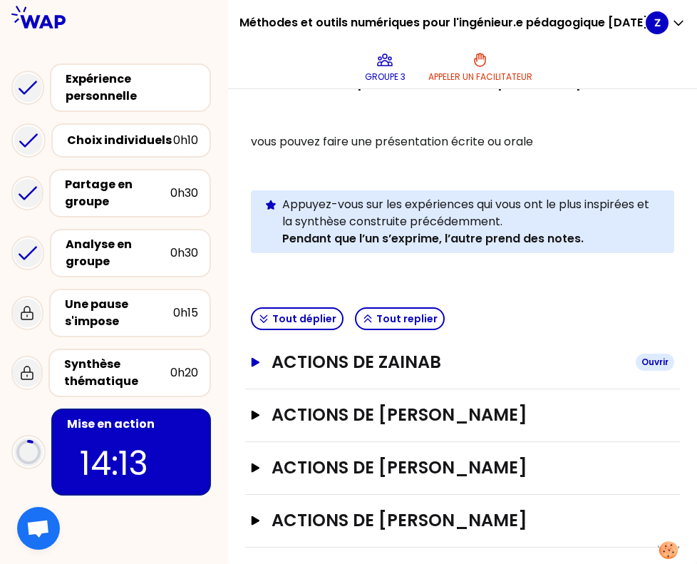
scroll to position [0, 0]
click at [395, 351] on h3 "Actions de Zainab" at bounding box center [447, 362] width 353 height 23
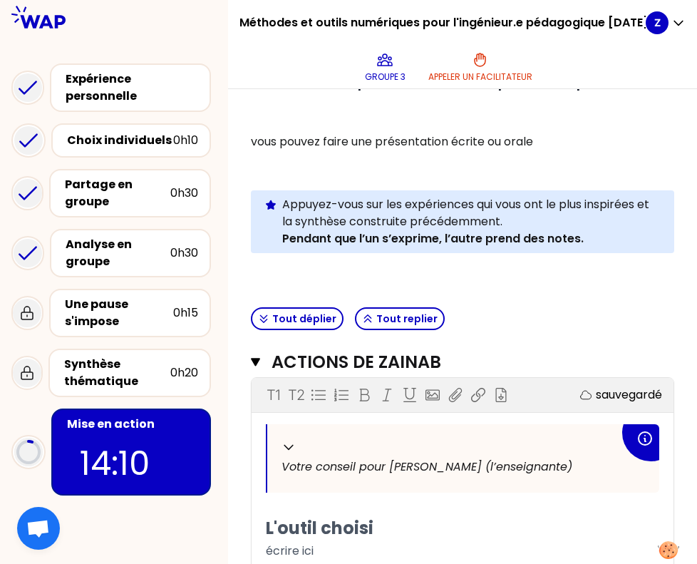
click at [376, 460] on span "Votre conseil pour Laurence Rouget (l’enseignante)" at bounding box center [426, 466] width 291 height 16
click at [297, 448] on div "Replier" at bounding box center [447, 446] width 332 height 17
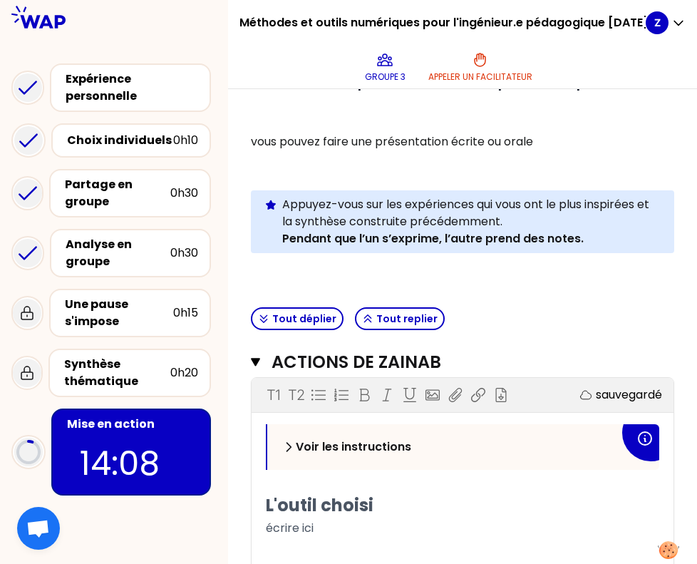
click at [297, 448] on p "Voir les instructions" at bounding box center [353, 446] width 115 height 17
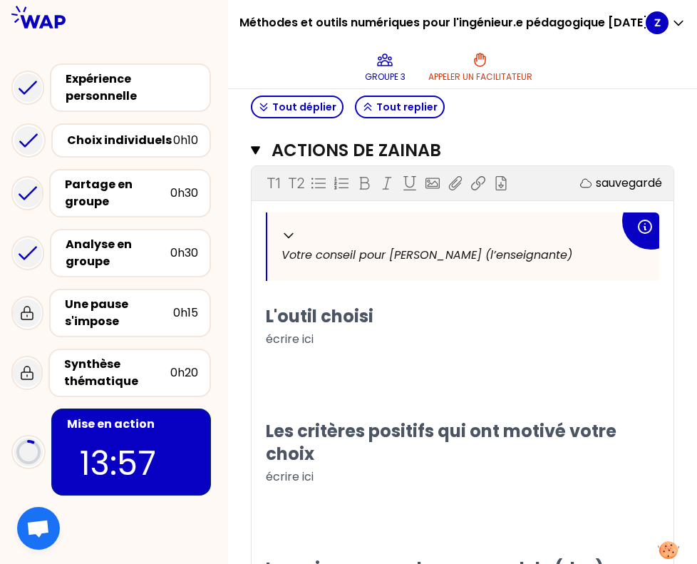
scroll to position [482, 0]
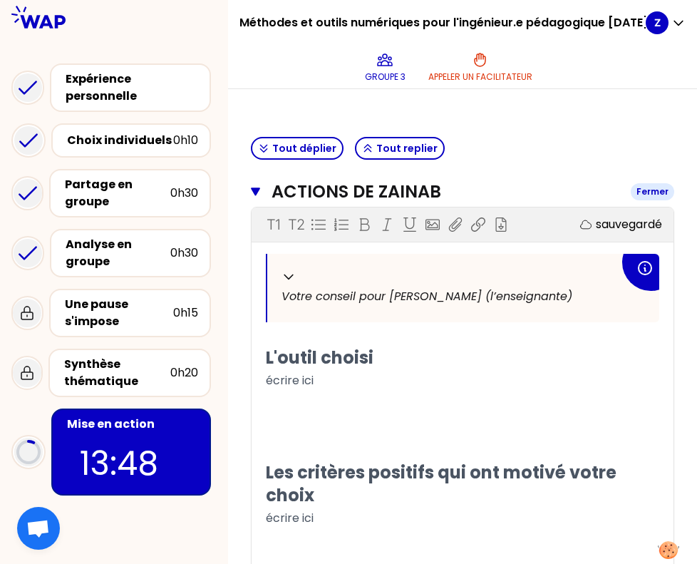
click at [258, 189] on icon "button" at bounding box center [255, 191] width 9 height 8
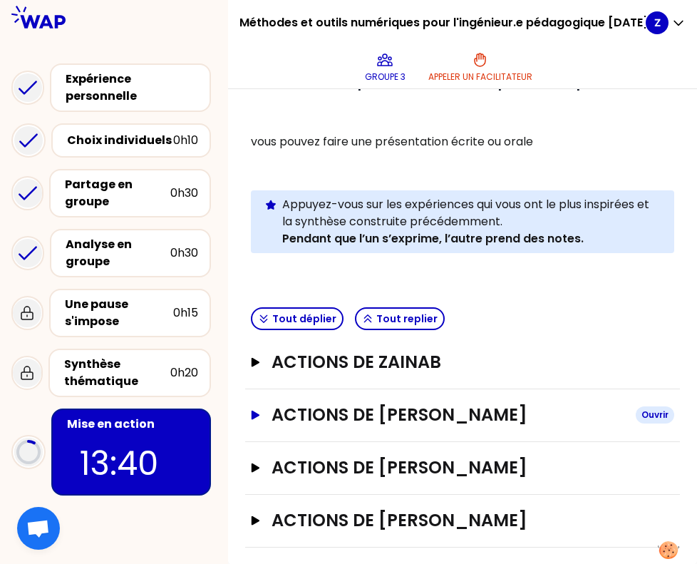
click at [422, 419] on h3 "Actions de [PERSON_NAME]" at bounding box center [447, 414] width 353 height 23
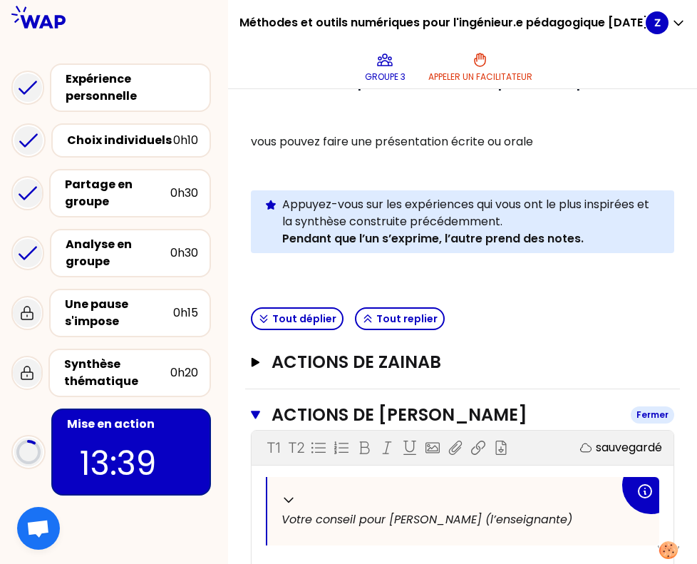
click at [422, 412] on h3 "Actions de [PERSON_NAME]" at bounding box center [445, 414] width 348 height 23
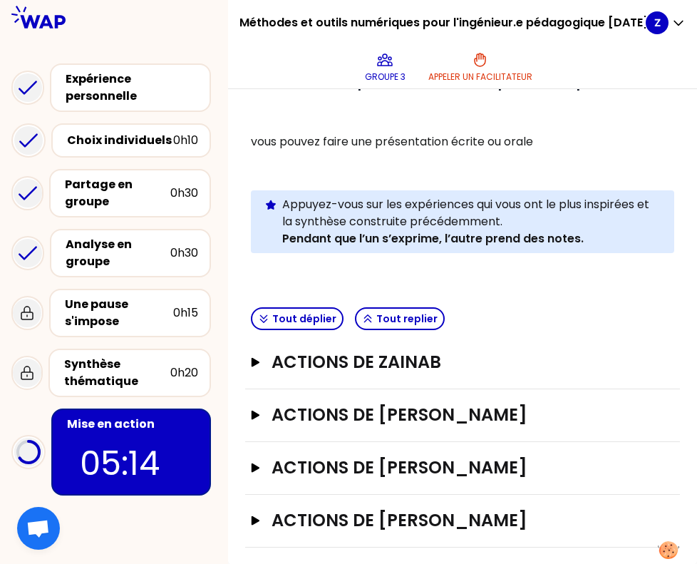
click at [589, 2] on h1 "Méthodes et outils numériques pour l'ingénieur.e pédagogique [DATE]-[DATE]" at bounding box center [442, 23] width 406 height 46
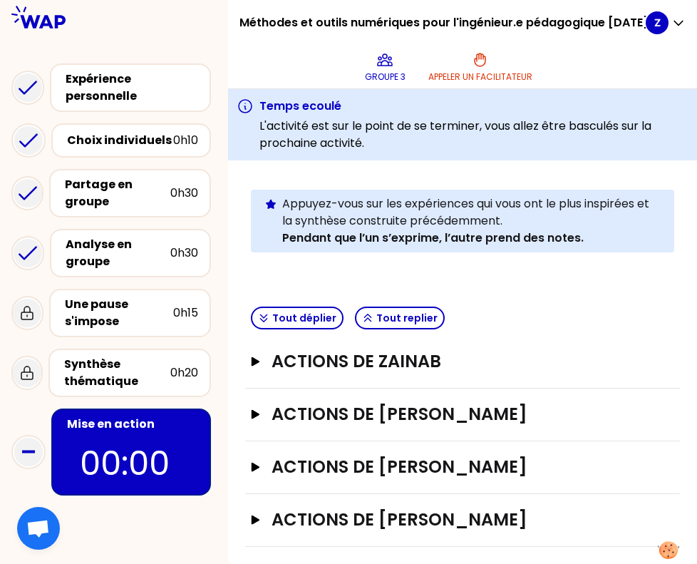
scroll to position [383, 0]
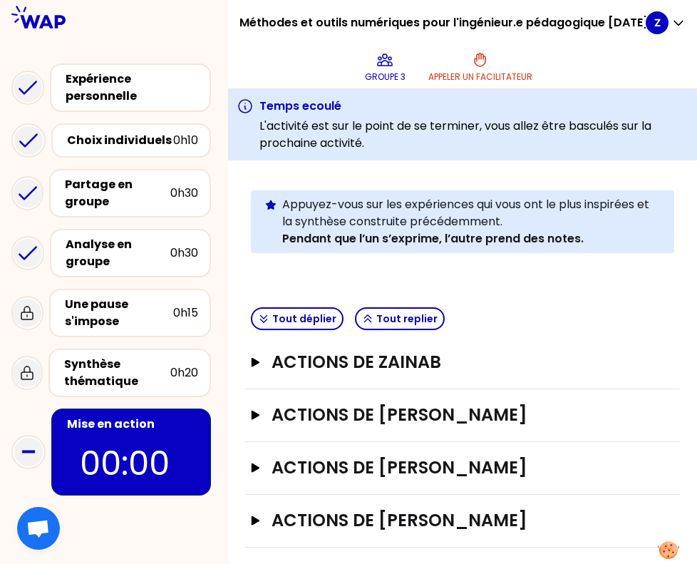
click at [109, 458] on p "00:00" at bounding box center [131, 463] width 103 height 50
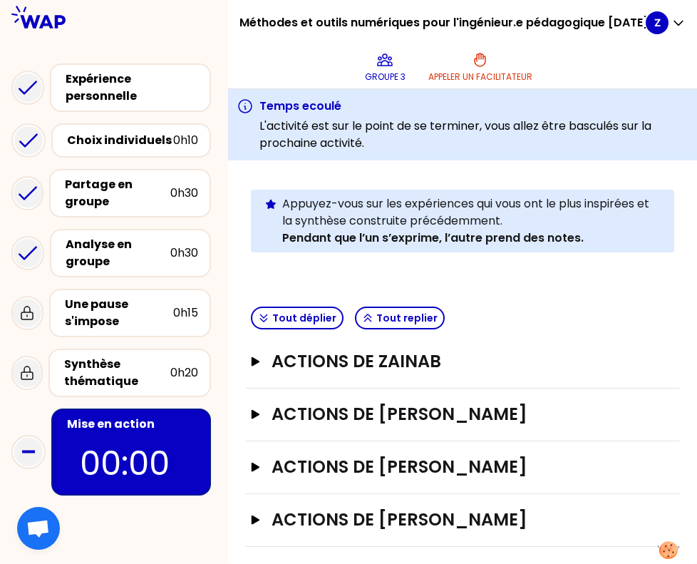
scroll to position [383, 0]
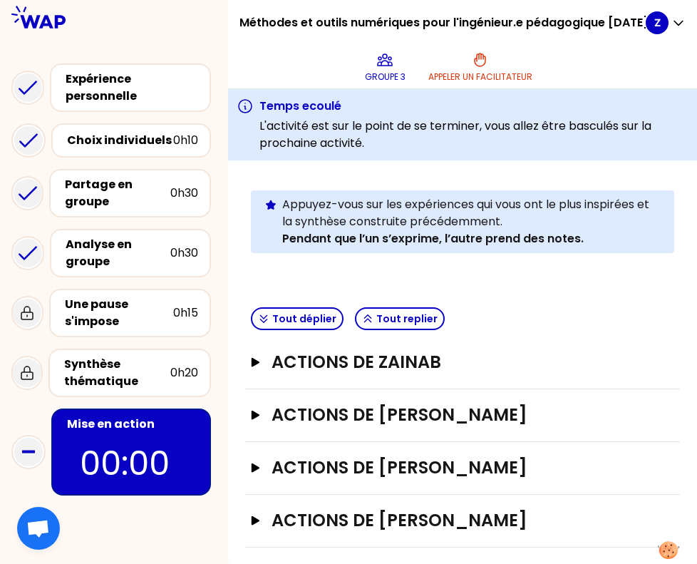
click at [24, 457] on icon at bounding box center [28, 451] width 29 height 29
click at [125, 447] on p "00:00" at bounding box center [131, 463] width 103 height 50
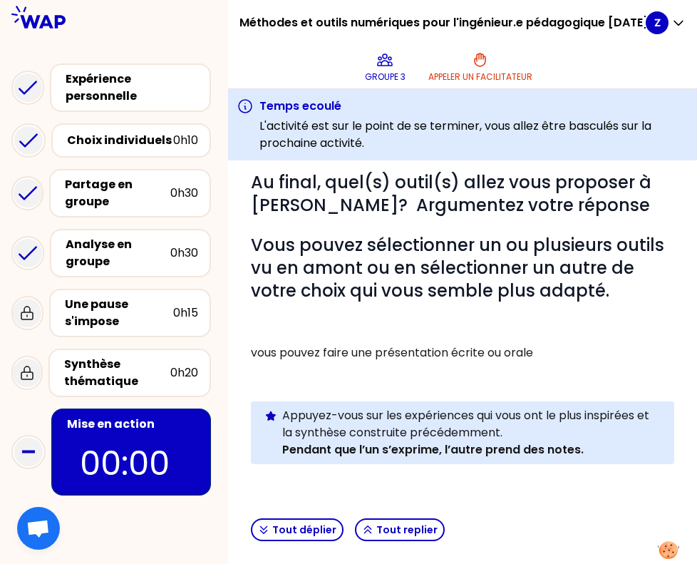
click at [140, 451] on p "00:00" at bounding box center [131, 463] width 103 height 50
click at [115, 367] on div "Synthèse thématique" at bounding box center [117, 373] width 106 height 34
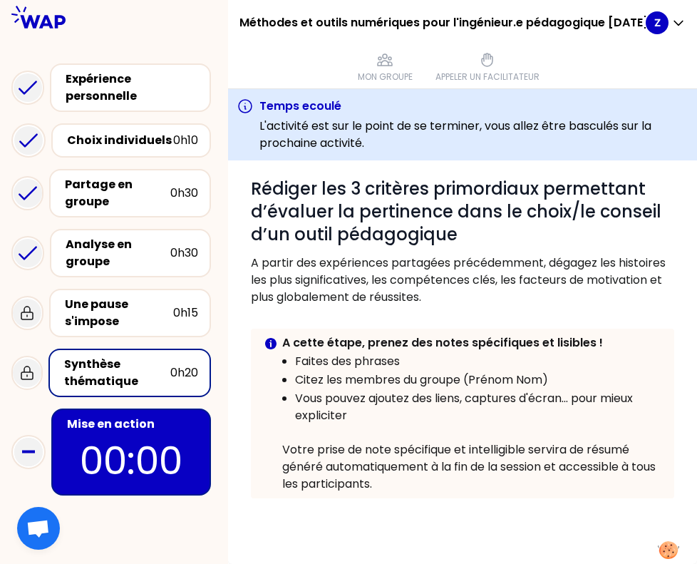
scroll to position [4, 0]
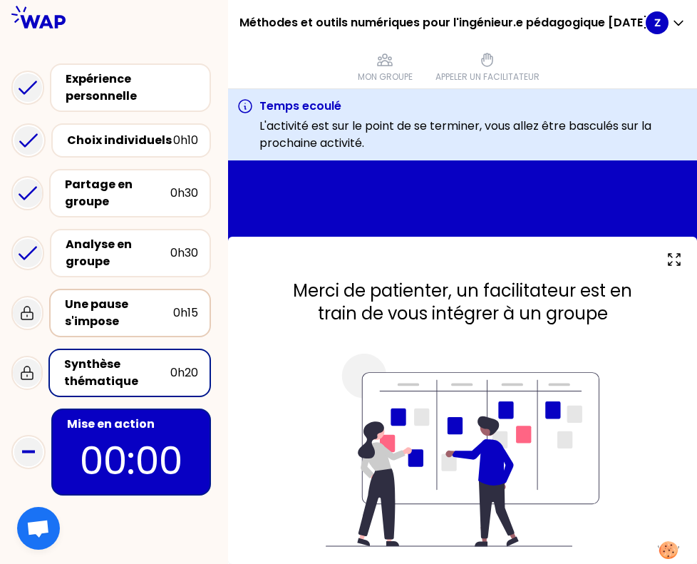
click at [108, 315] on div "Une pause s'impose" at bounding box center [119, 313] width 108 height 34
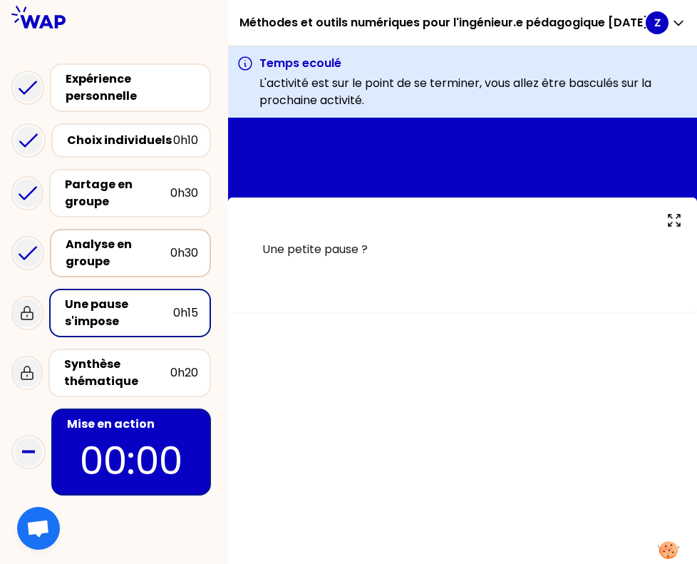
click at [114, 264] on div "Analyse en groupe" at bounding box center [118, 253] width 105 height 34
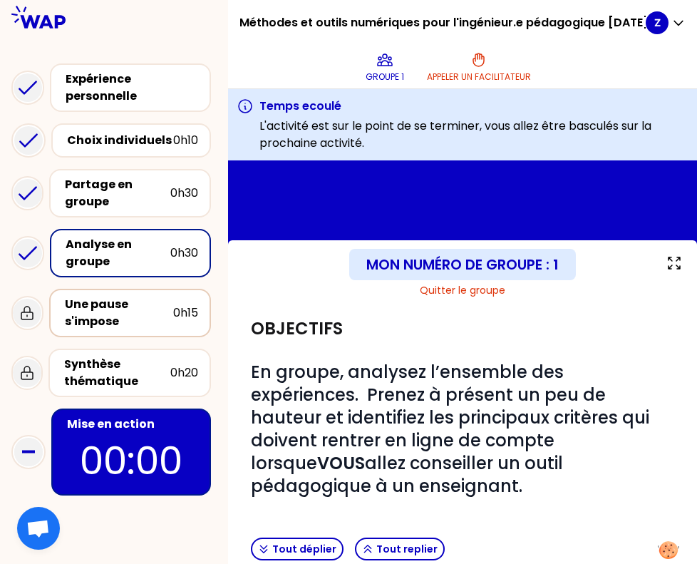
click at [174, 328] on div "Une pause s'impose 0h15" at bounding box center [130, 313] width 136 height 34
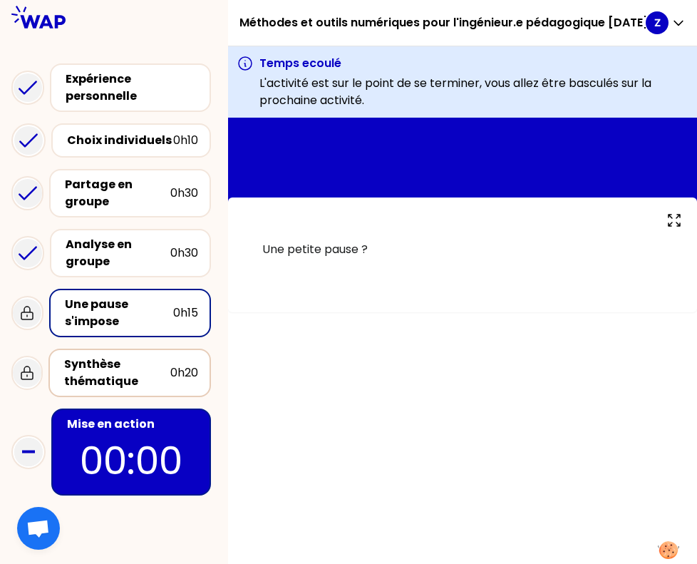
click at [155, 366] on div "Synthèse thématique" at bounding box center [117, 373] width 106 height 34
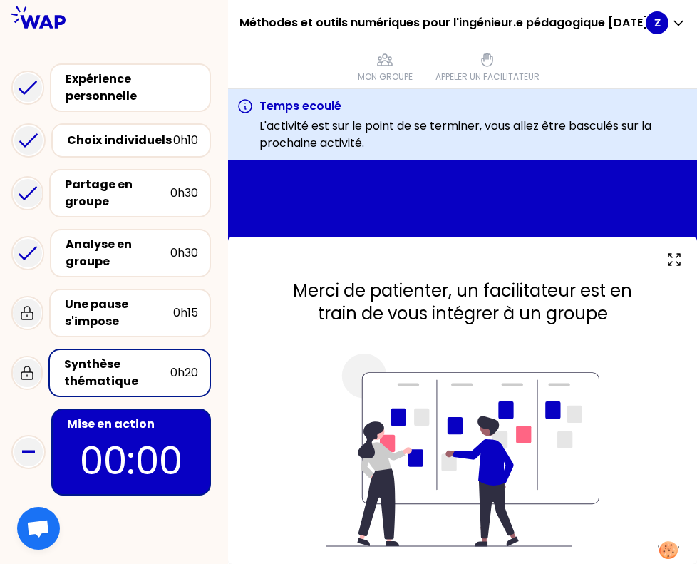
scroll to position [4, 0]
